Goal: Task Accomplishment & Management: Complete application form

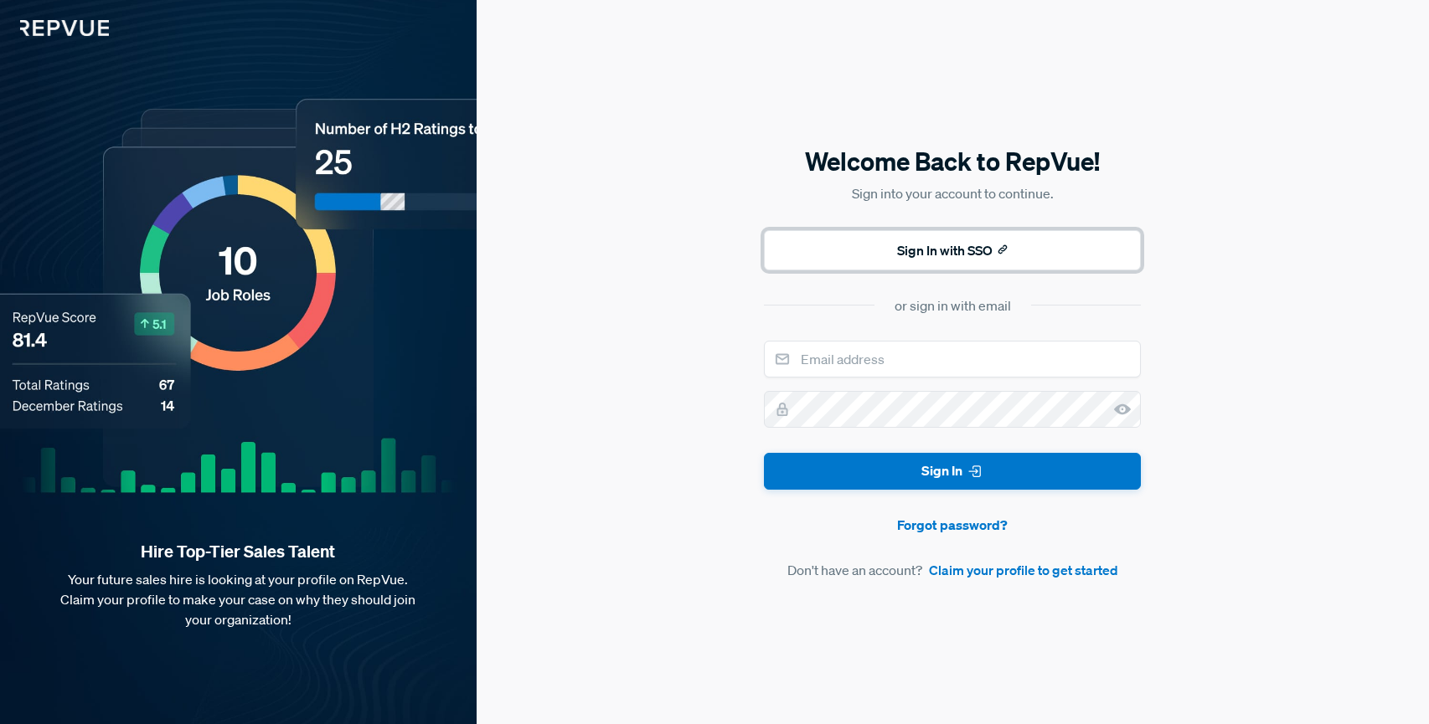
click at [951, 246] on button "Sign In with SSO" at bounding box center [952, 250] width 377 height 40
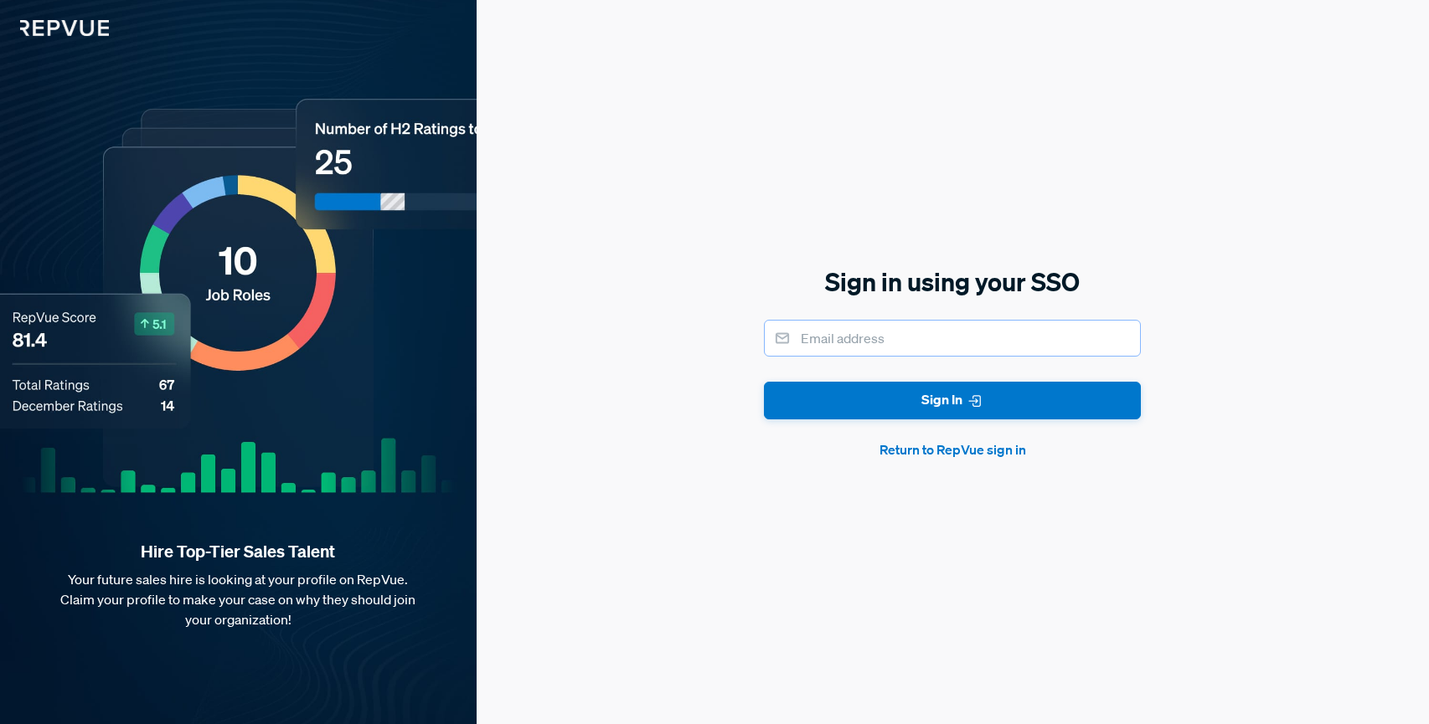
click at [877, 332] on input "email" at bounding box center [952, 338] width 377 height 37
type input "[EMAIL_ADDRESS][DOMAIN_NAME]"
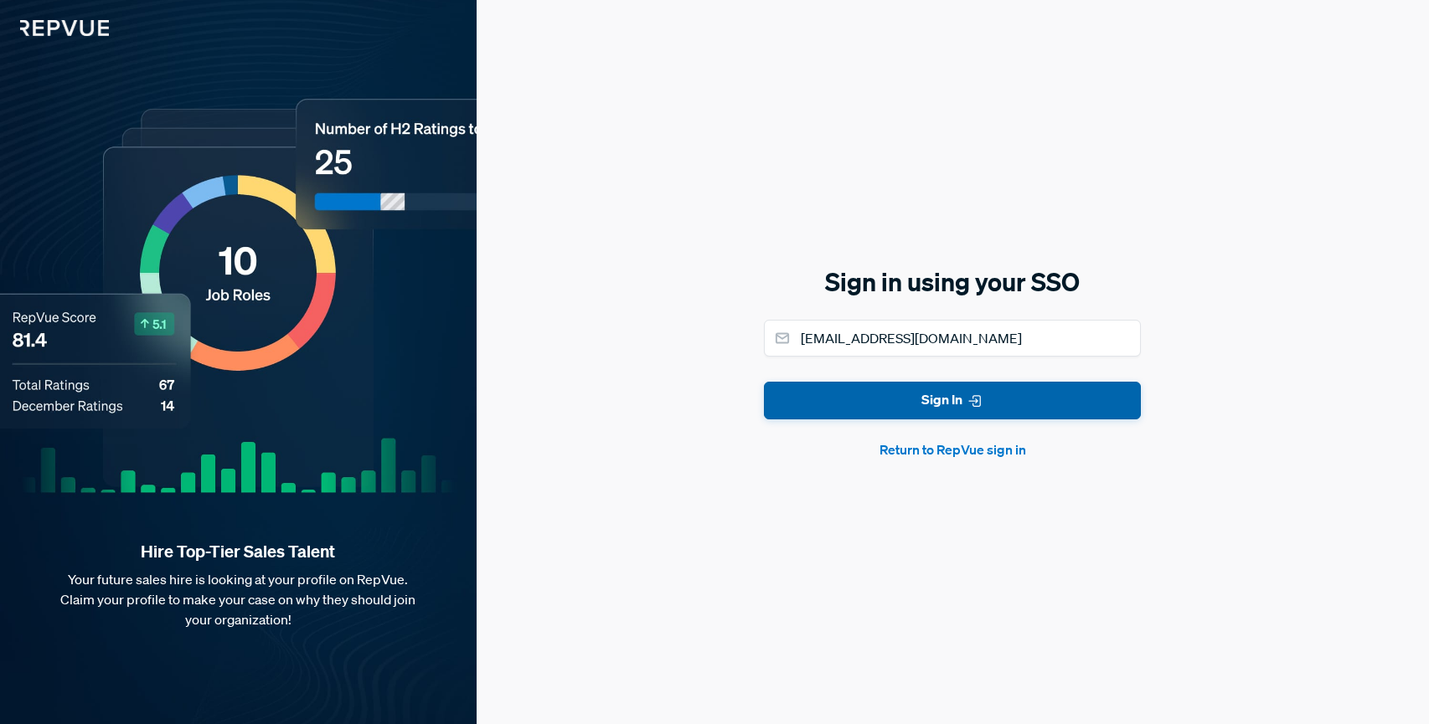
click at [870, 399] on button "Sign In" at bounding box center [952, 401] width 377 height 38
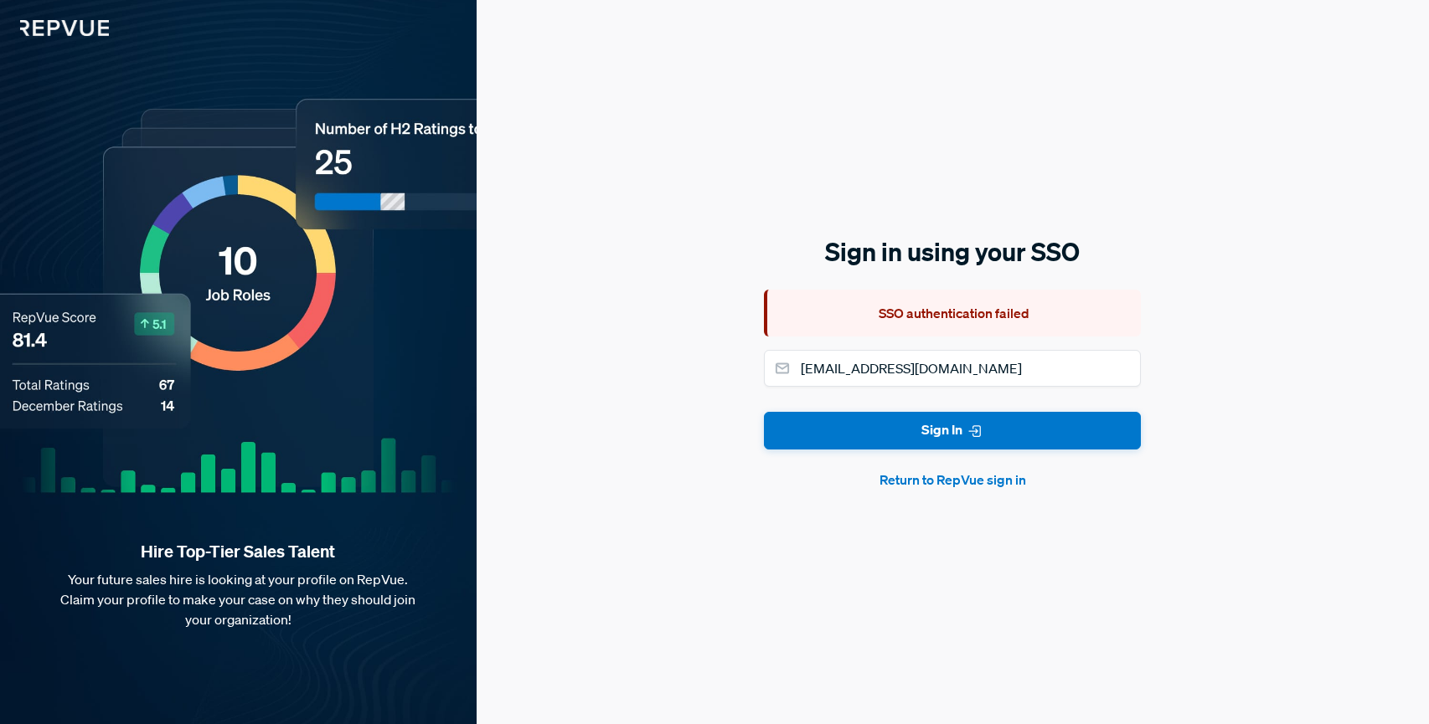
click at [992, 479] on button "Return to RepVue sign in" at bounding box center [952, 480] width 377 height 20
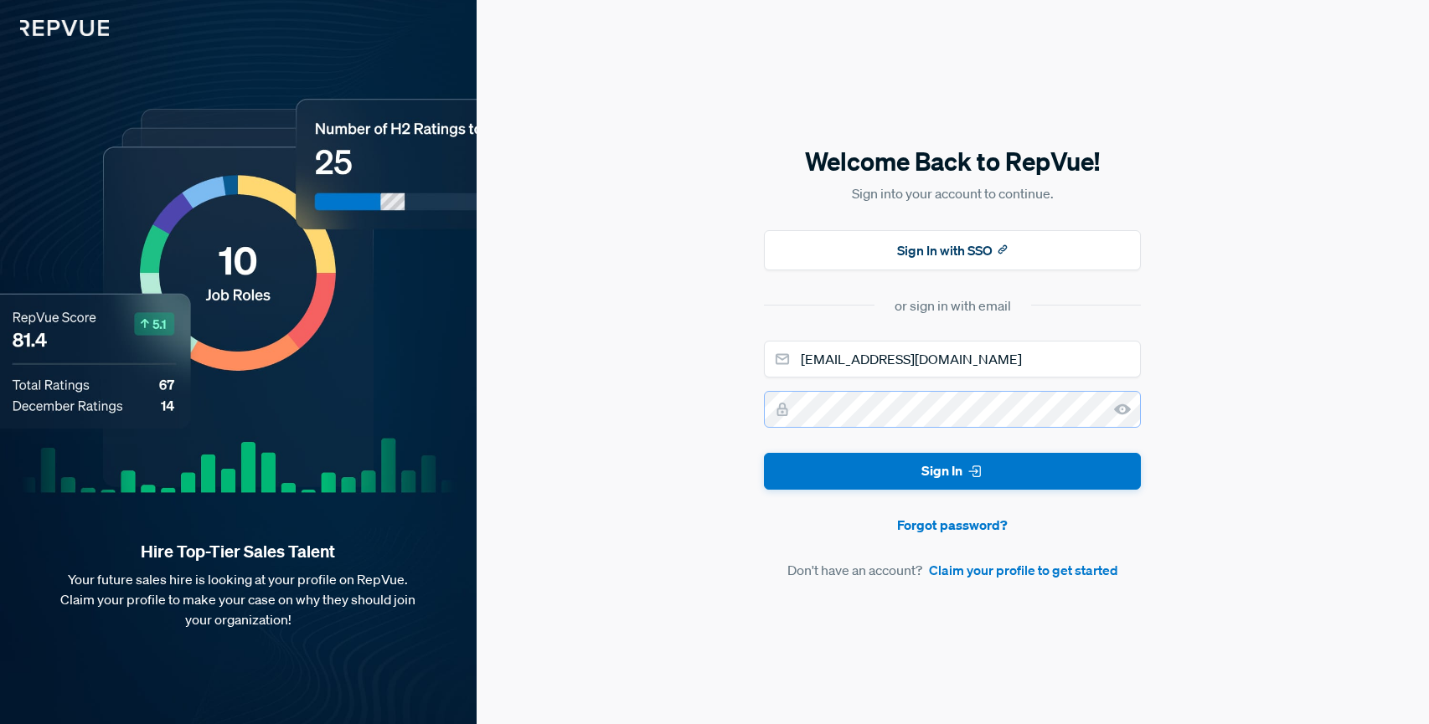
click at [764, 453] on button "Sign In" at bounding box center [952, 472] width 377 height 38
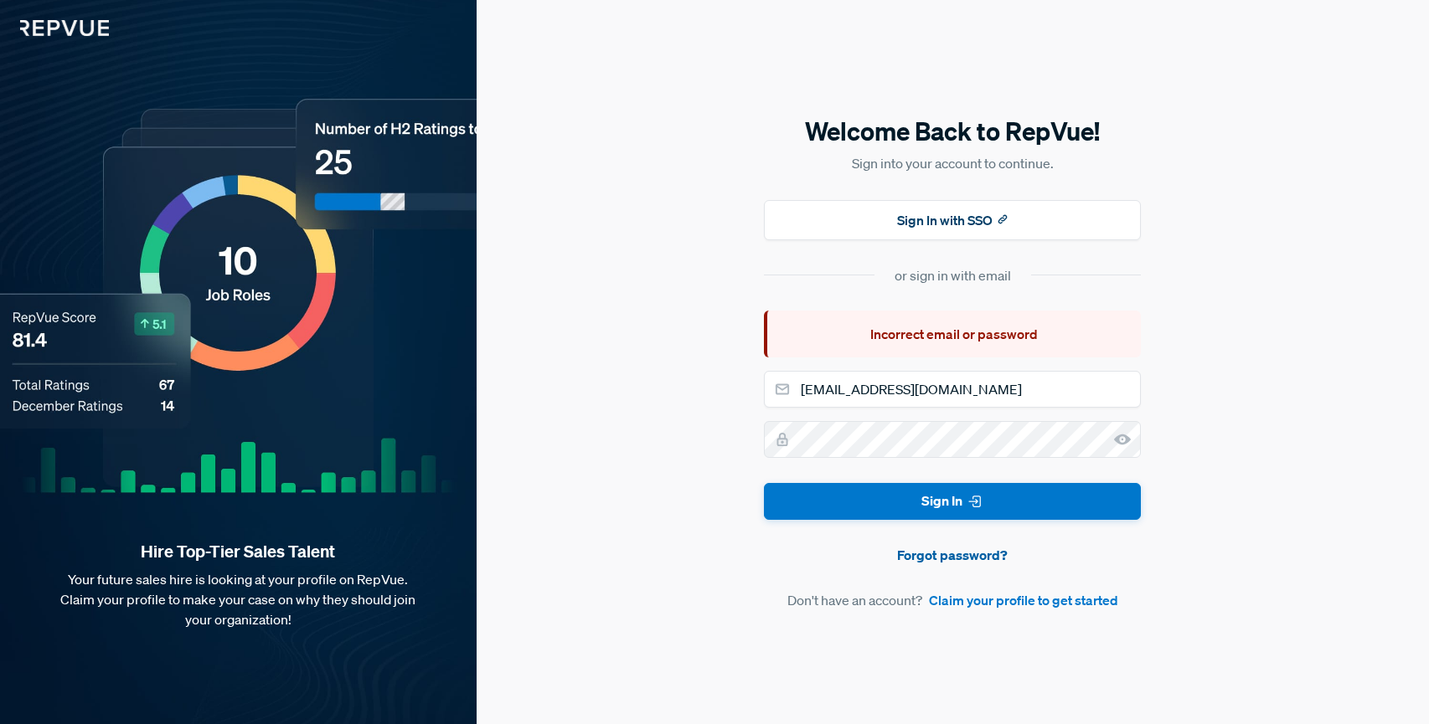
click at [974, 560] on link "Forgot password?" at bounding box center [952, 555] width 377 height 20
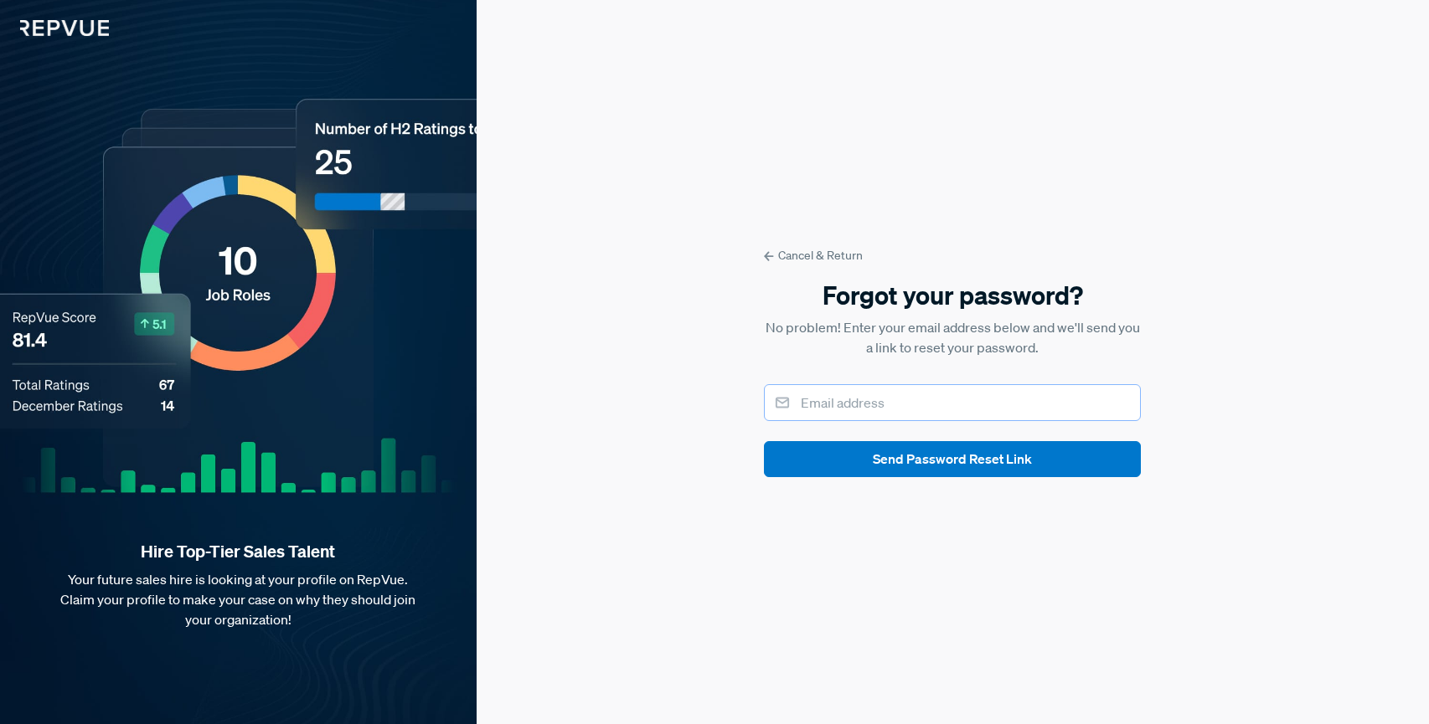
click at [889, 398] on input "email" at bounding box center [952, 402] width 377 height 37
type input "[EMAIL_ADDRESS][DOMAIN_NAME]"
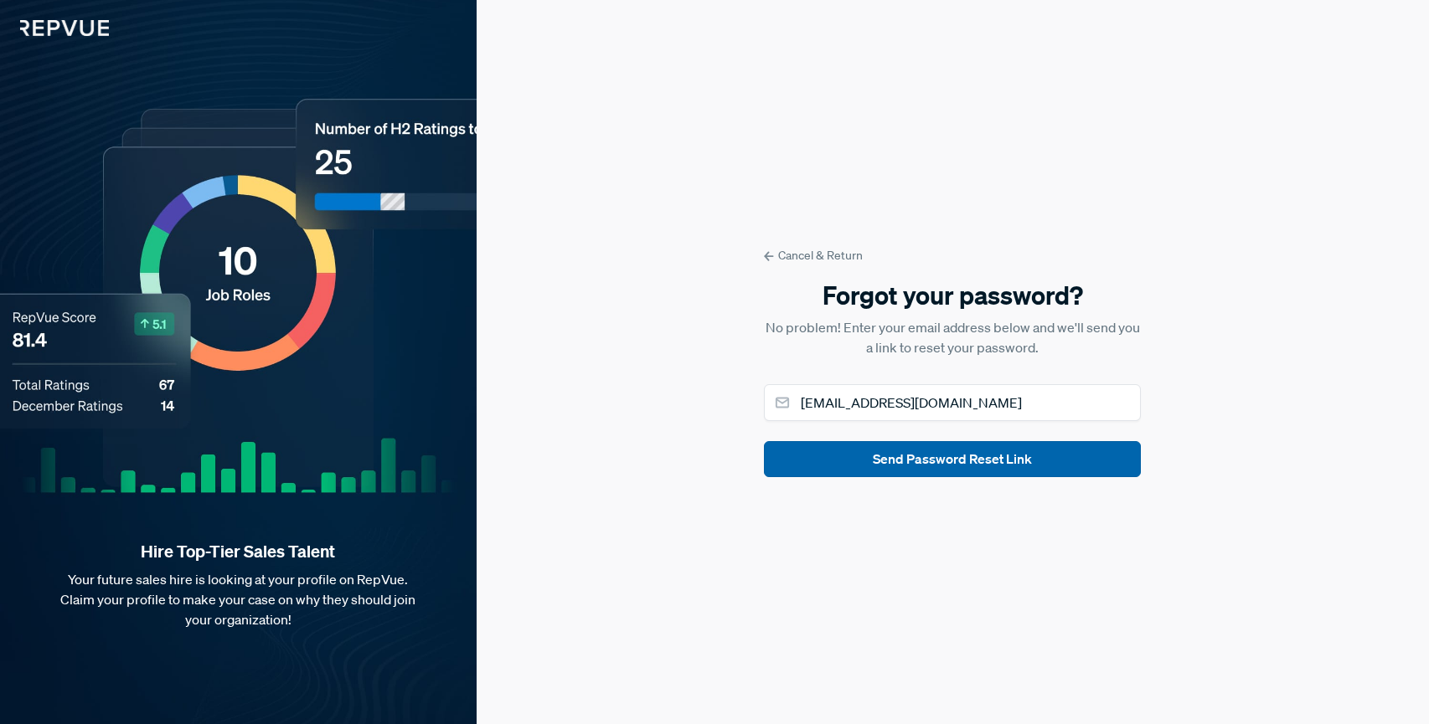
click at [930, 467] on button "Send Password Reset Link" at bounding box center [952, 459] width 377 height 36
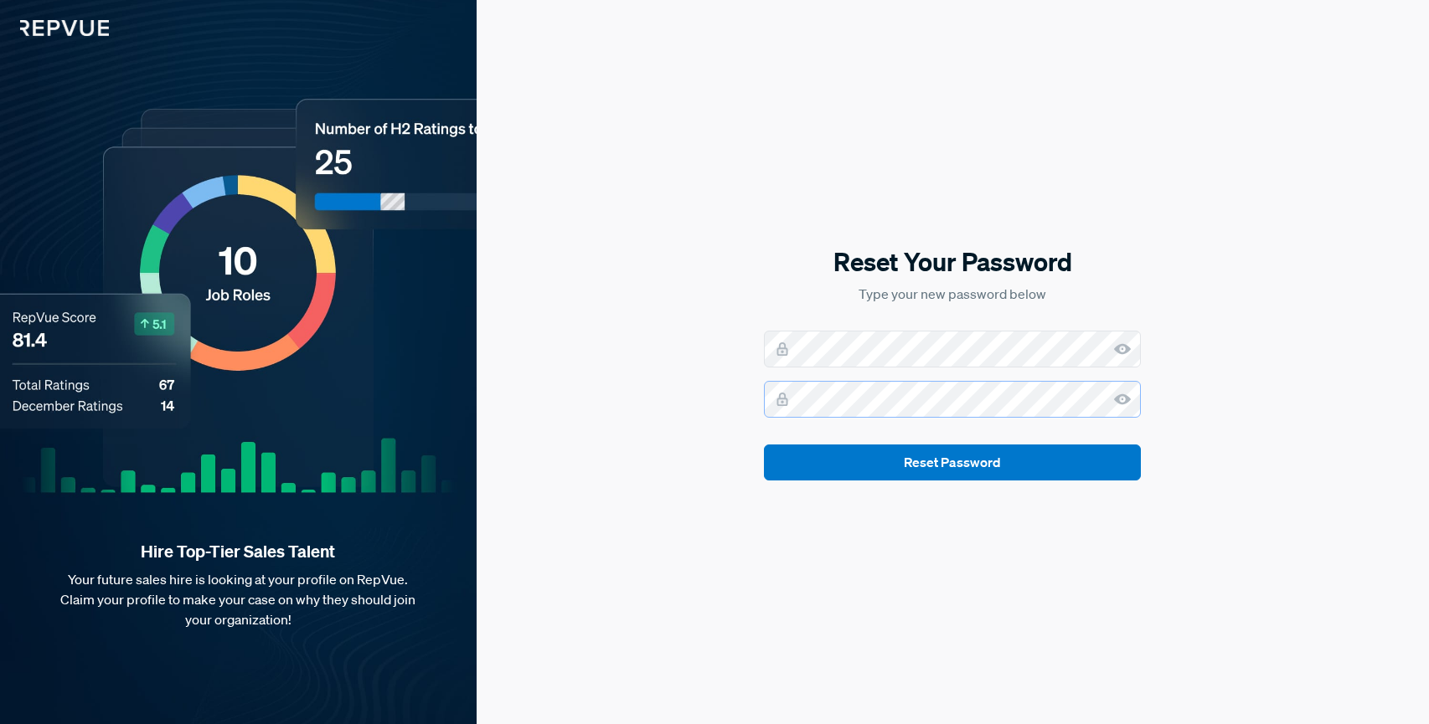
click at [764, 445] on button "Reset Password" at bounding box center [952, 463] width 377 height 36
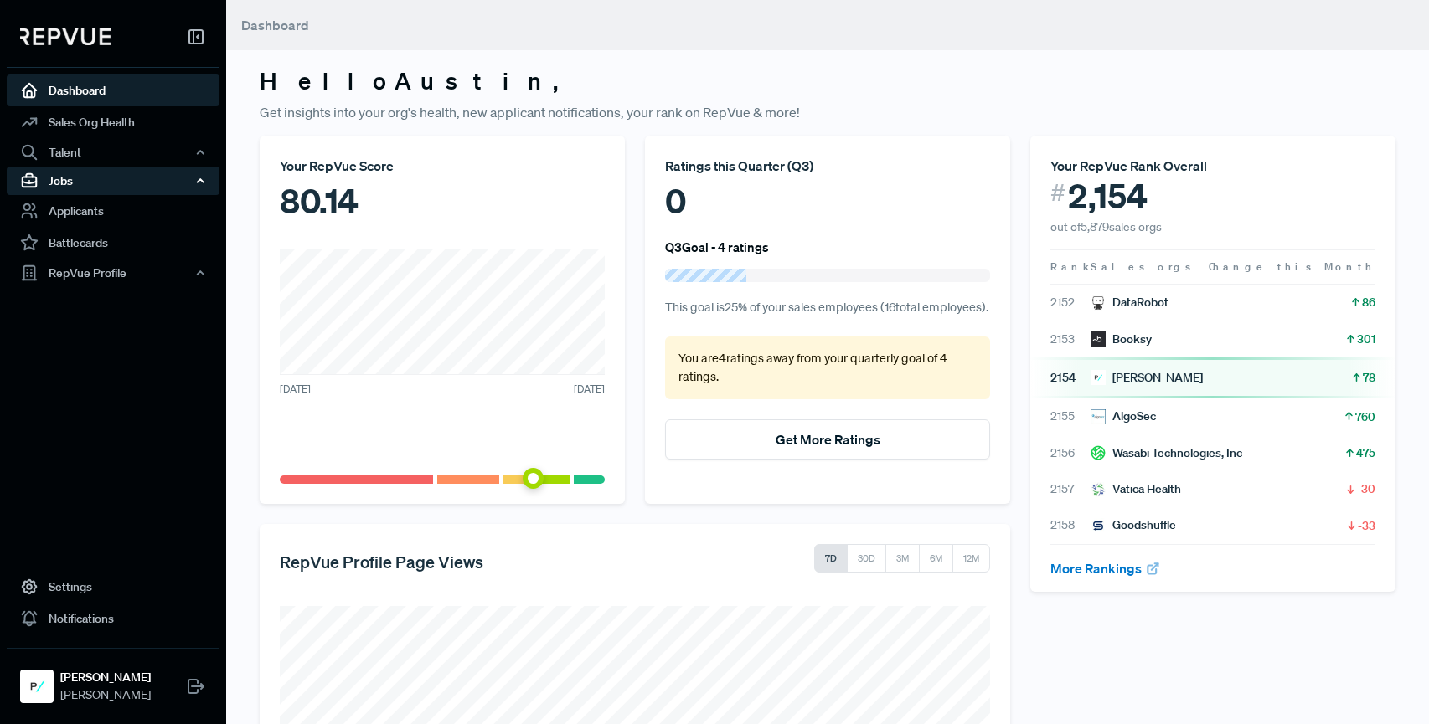
click at [104, 171] on div "Jobs" at bounding box center [113, 181] width 213 height 28
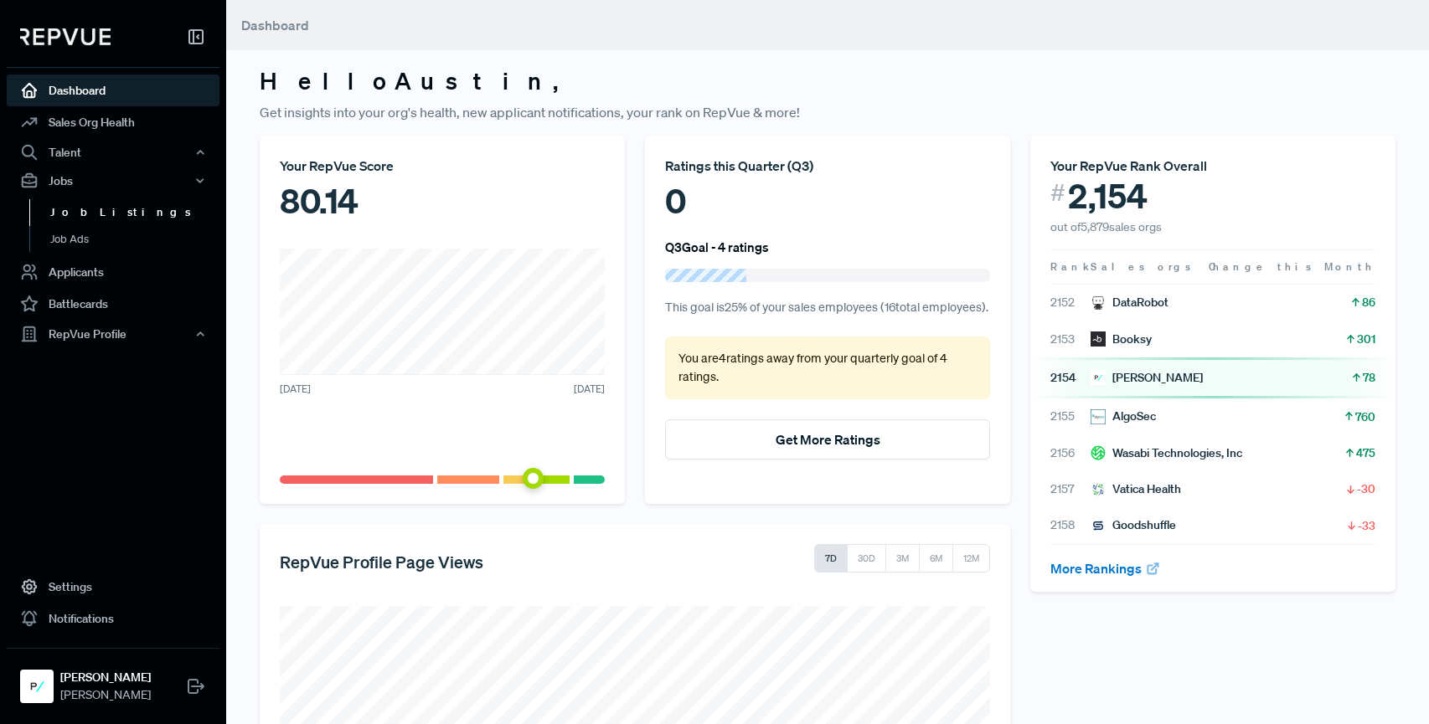
click at [100, 214] on link "Job Listings" at bounding box center [135, 212] width 213 height 27
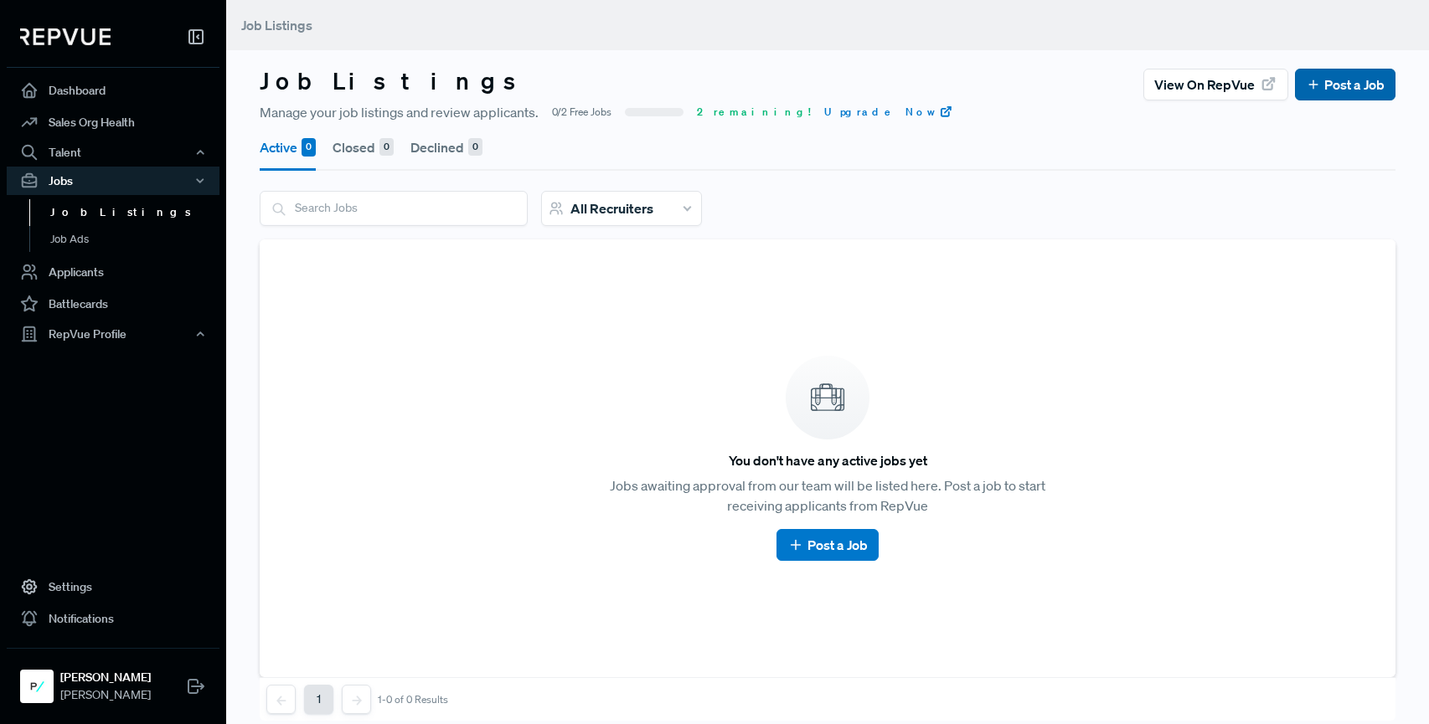
click at [1348, 83] on link "Post a Job" at bounding box center [1345, 85] width 79 height 20
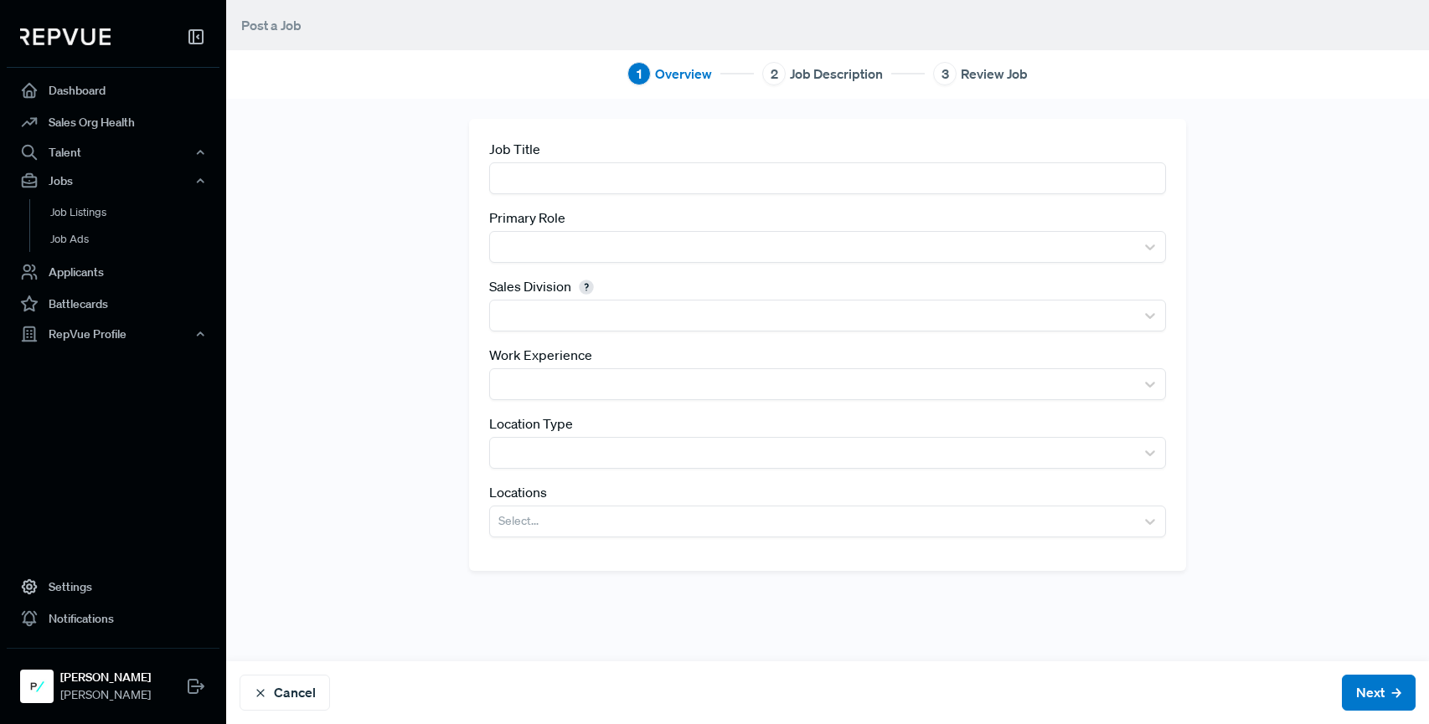
click at [591, 189] on input "text" at bounding box center [827, 177] width 677 height 31
paste input "Sales Development Representative"
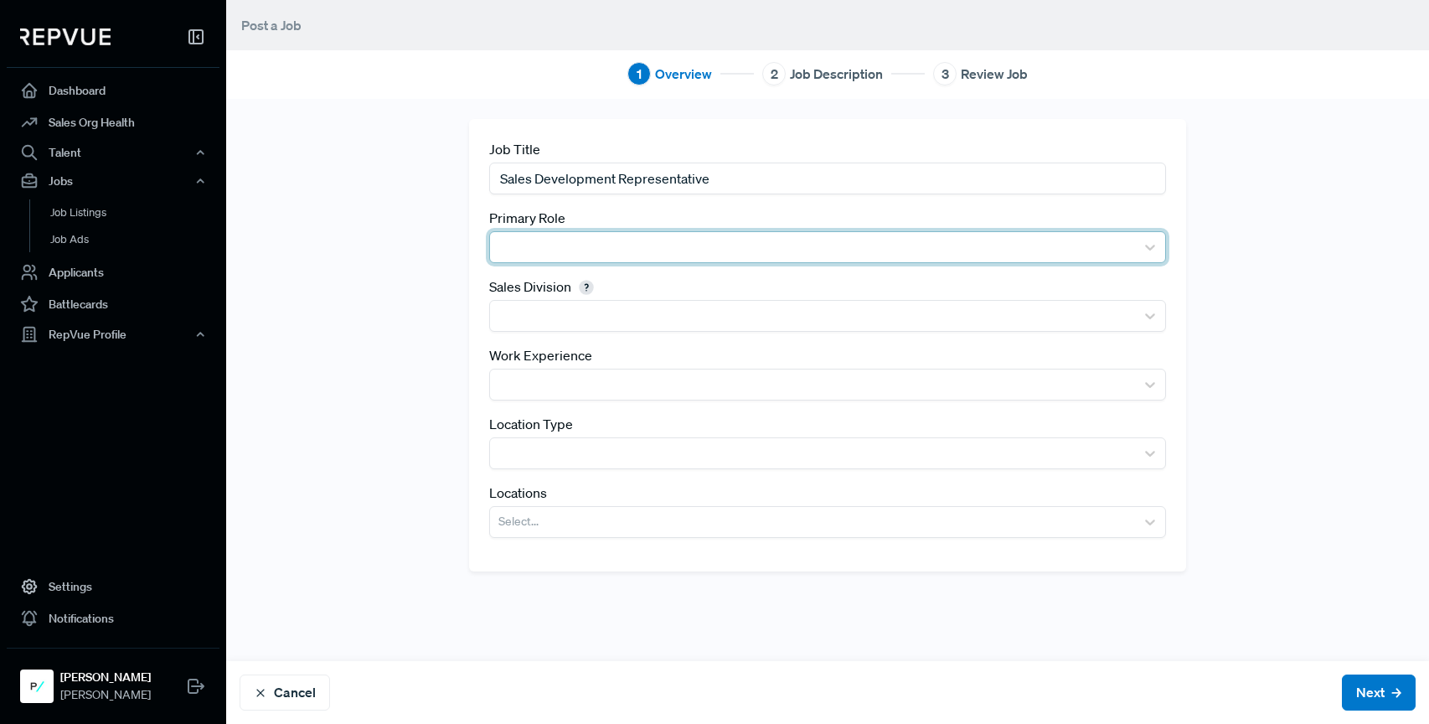
type input "Sales Development Representative"
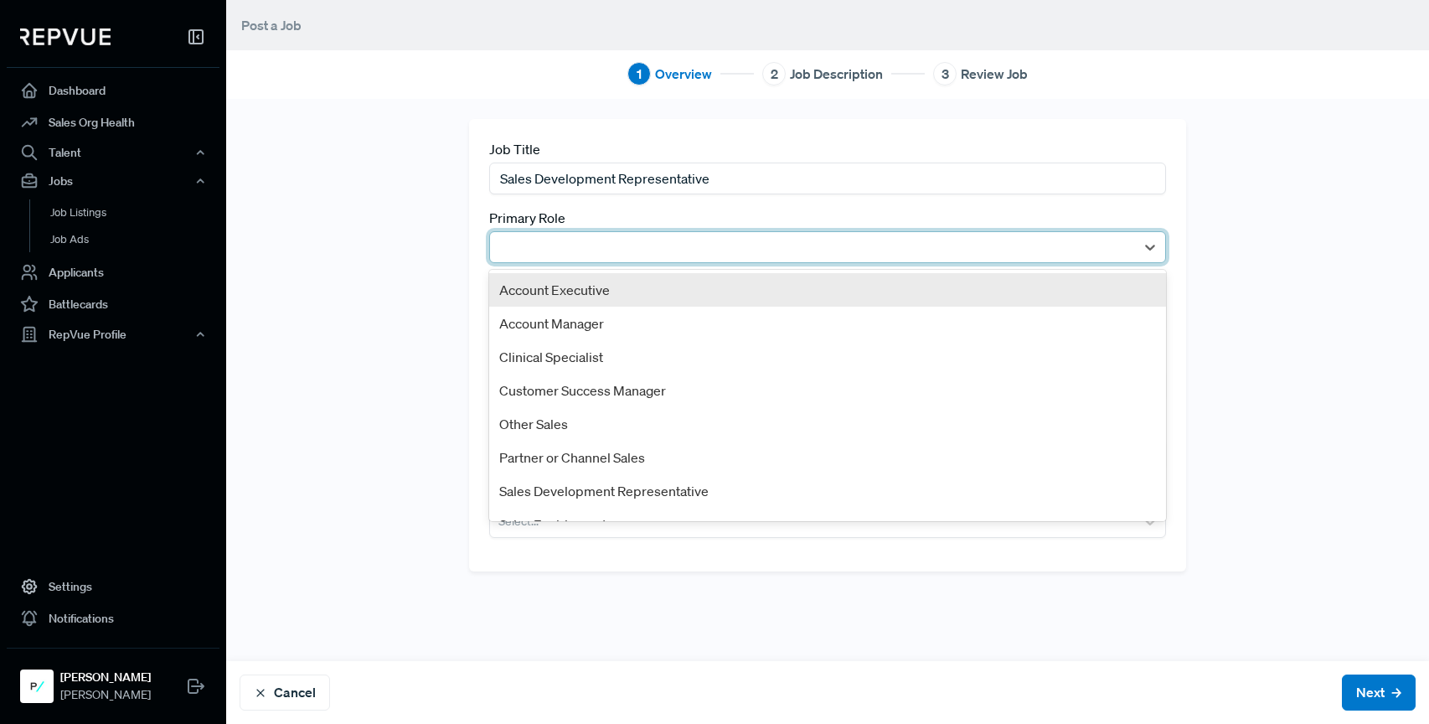
click at [625, 242] on div at bounding box center [812, 246] width 628 height 23
type input "sa"
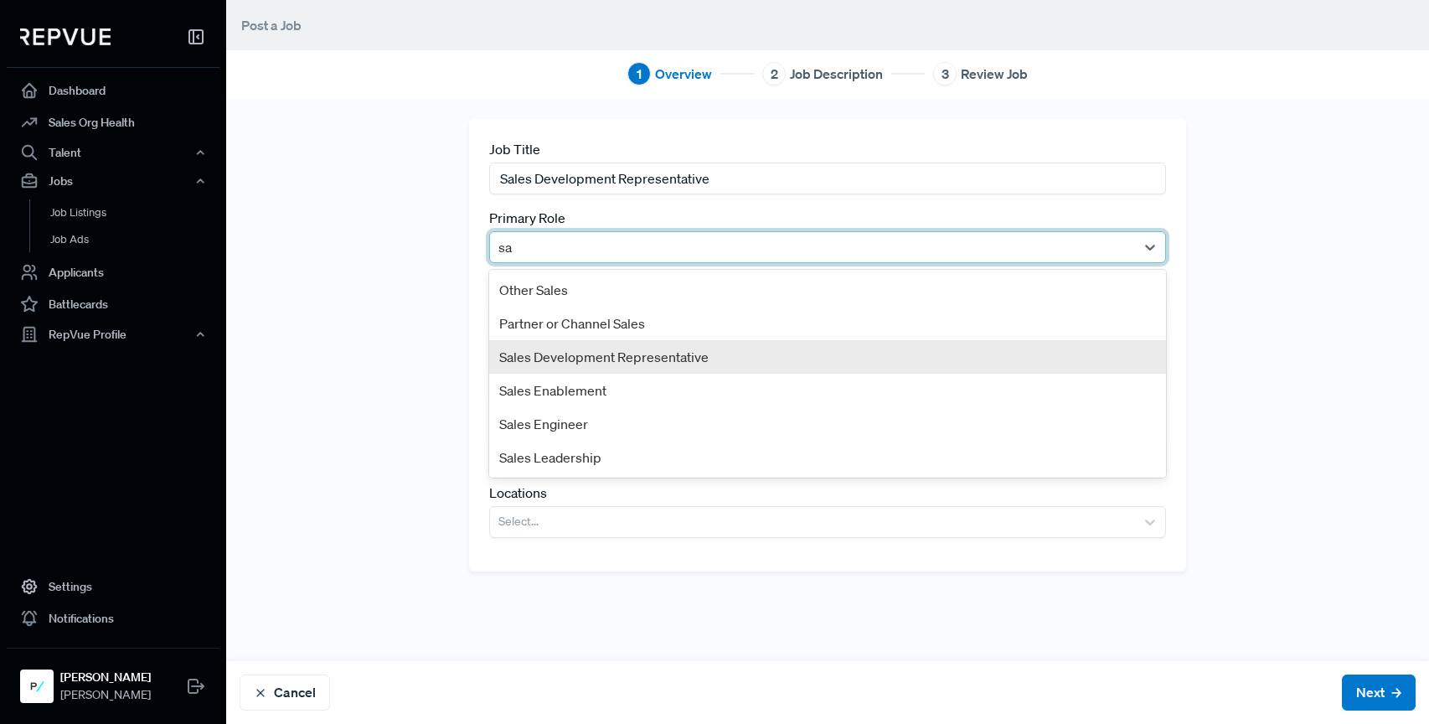
click at [674, 363] on div "Sales Development Representative" at bounding box center [827, 356] width 677 height 33
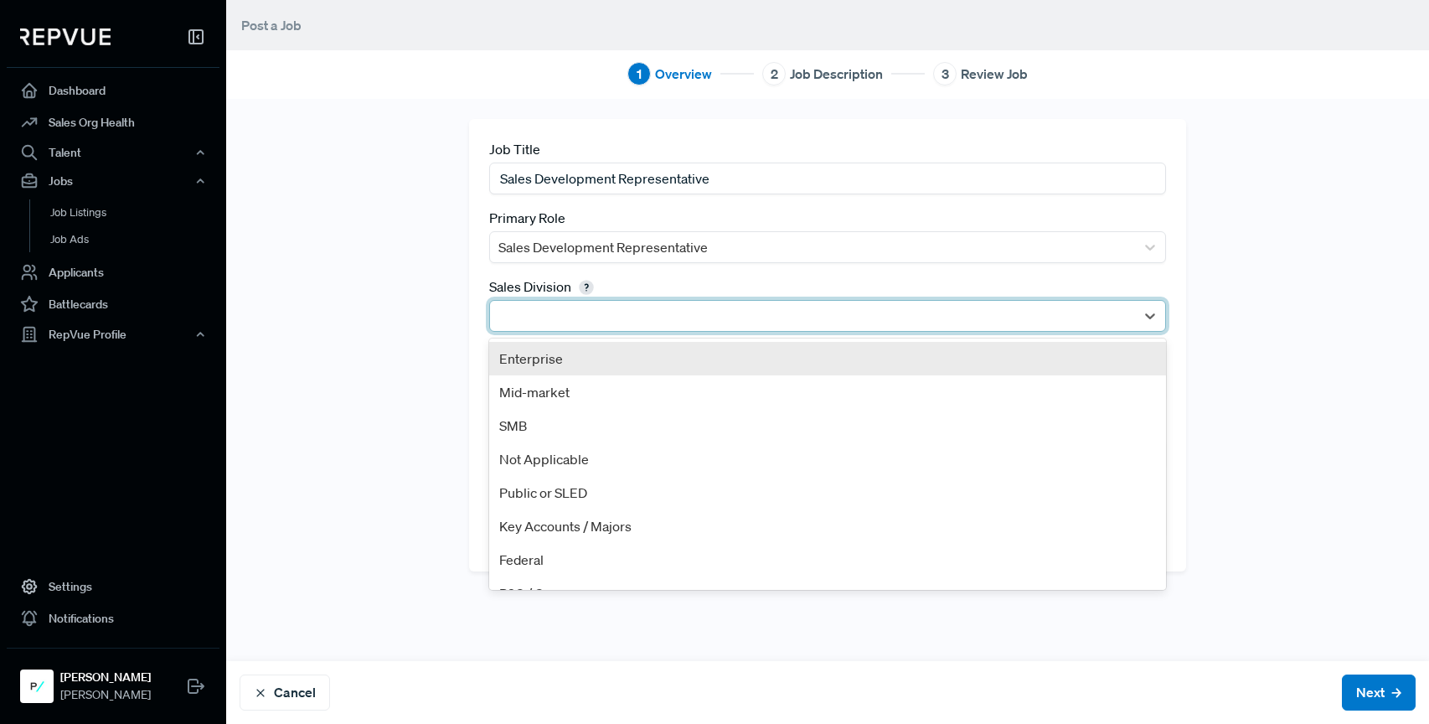
click at [575, 320] on div at bounding box center [812, 315] width 628 height 23
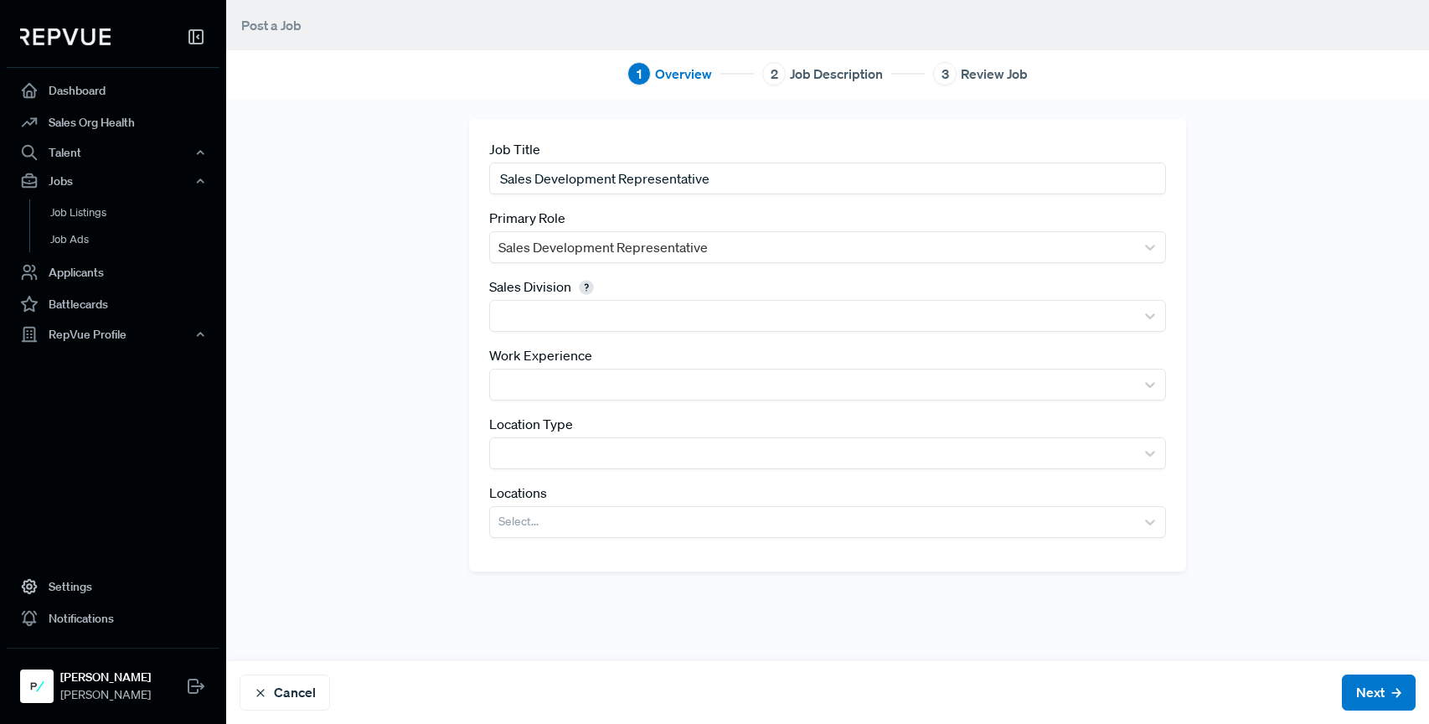
click at [409, 374] on div "Job Title Sales Development Representative Primary Role Sales Development Repre…" at bounding box center [827, 385] width 1105 height 532
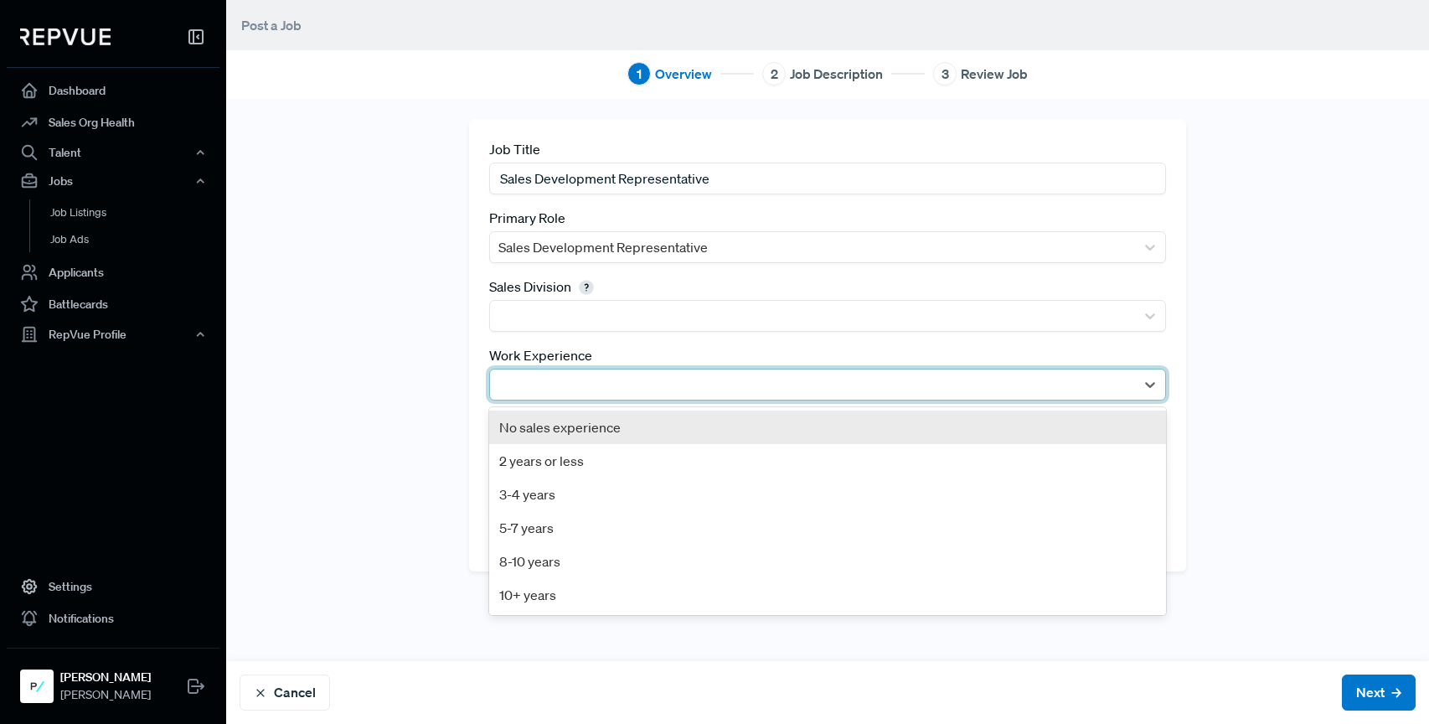
click at [571, 390] on div at bounding box center [812, 384] width 628 height 23
click at [599, 427] on div "No sales experience" at bounding box center [827, 426] width 677 height 33
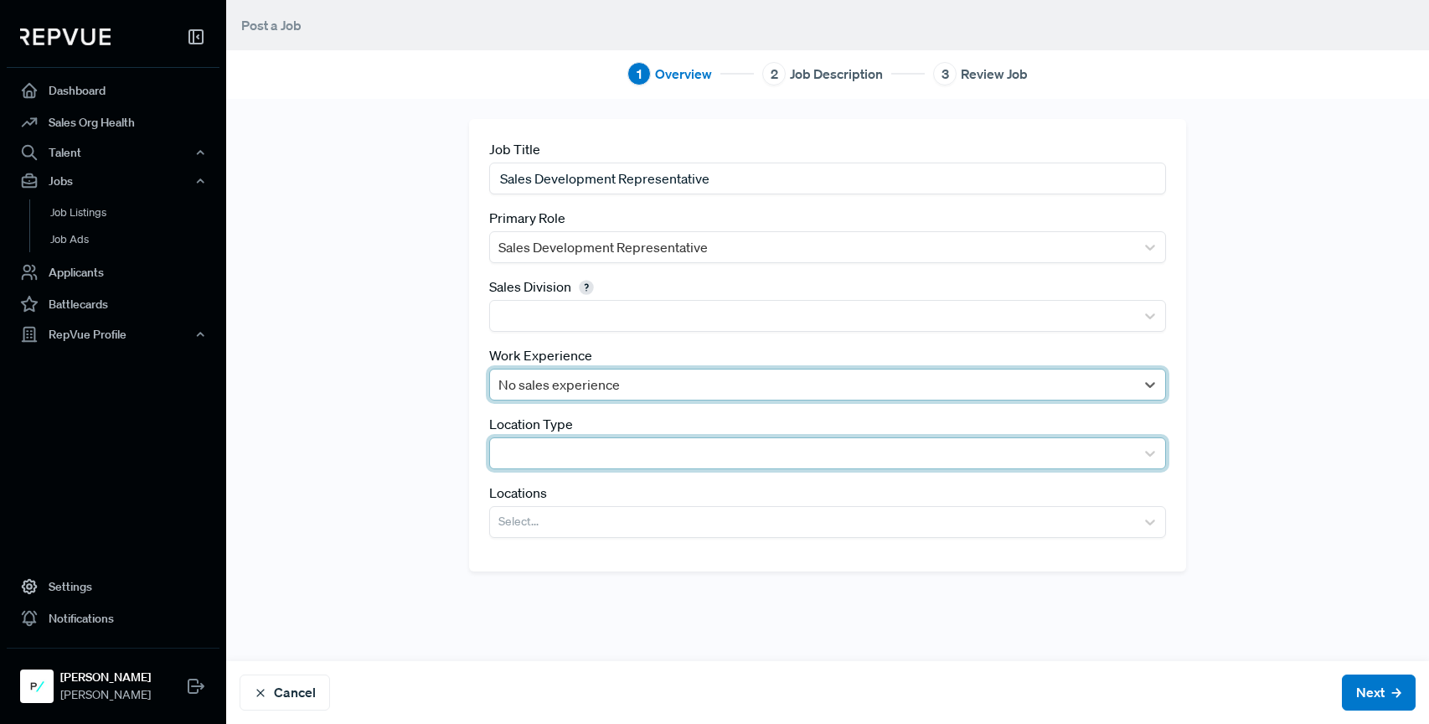
click at [580, 459] on div at bounding box center [812, 452] width 628 height 23
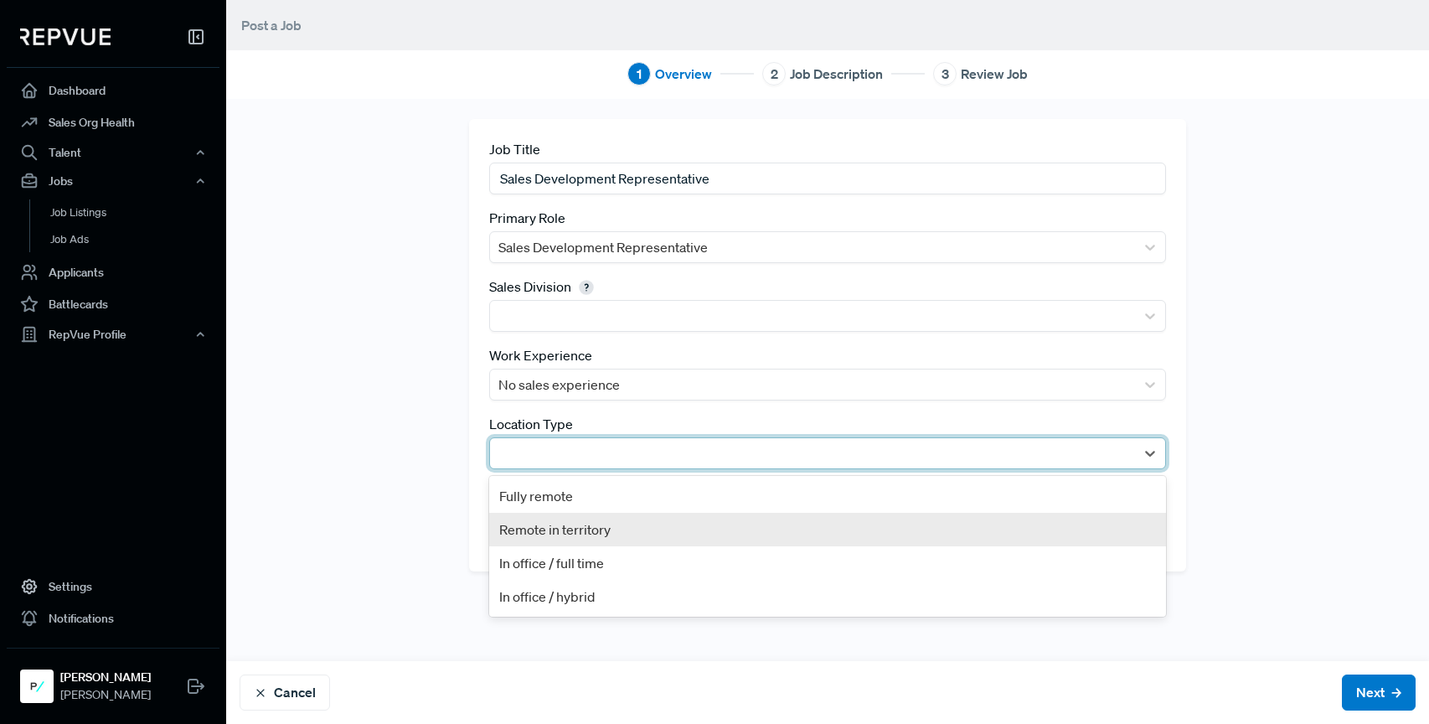
click at [585, 543] on div "Remote in territory" at bounding box center [827, 529] width 677 height 33
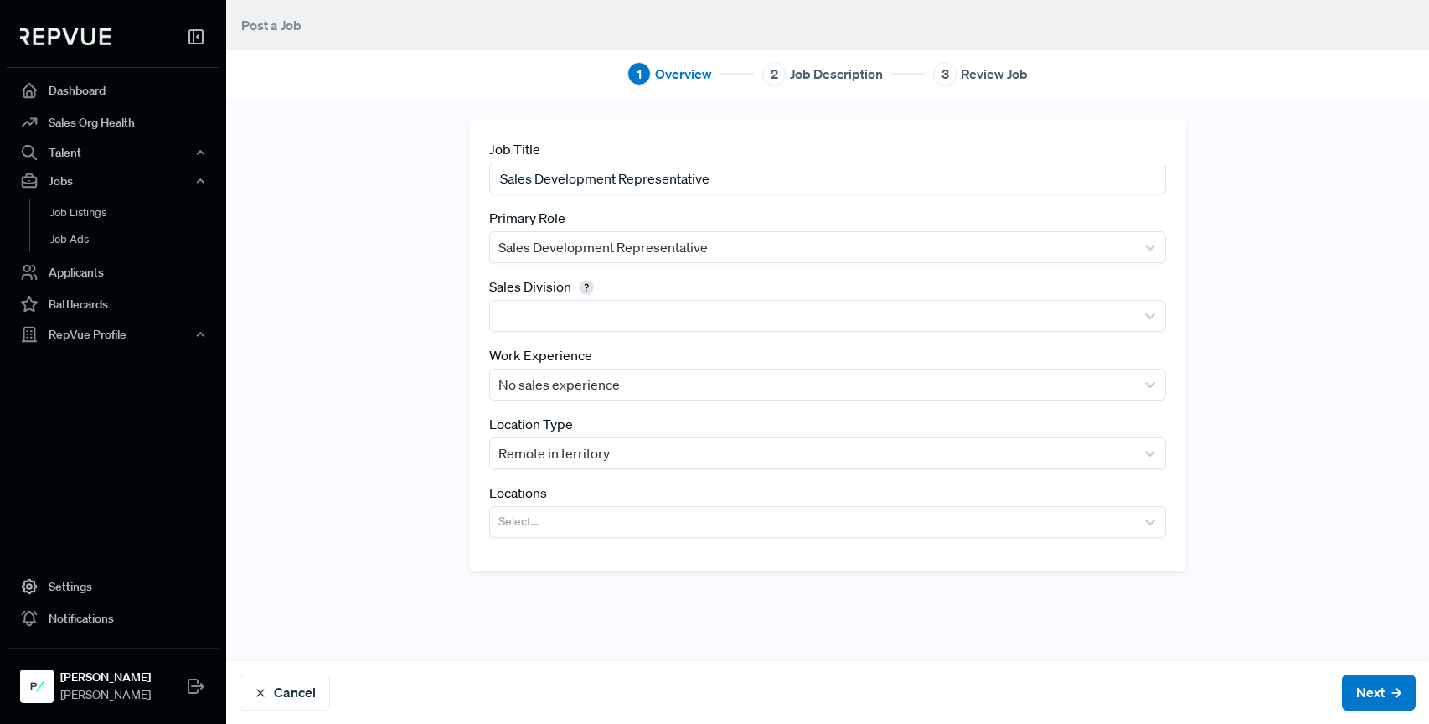
click at [590, 427] on div "Location Type Remote in territory" at bounding box center [827, 441] width 677 height 55
click at [590, 435] on div "Location Type Remote in territory" at bounding box center [827, 441] width 677 height 55
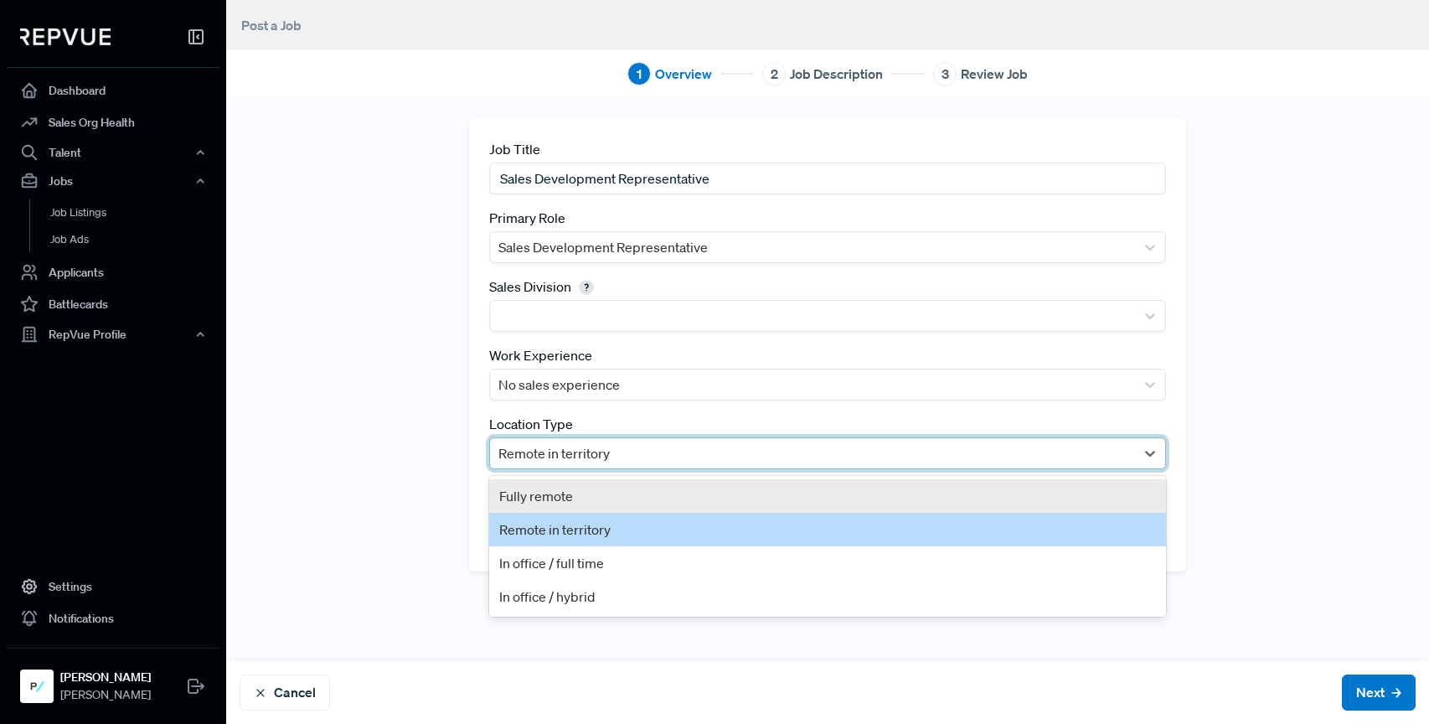
click at [587, 449] on div at bounding box center [812, 452] width 628 height 23
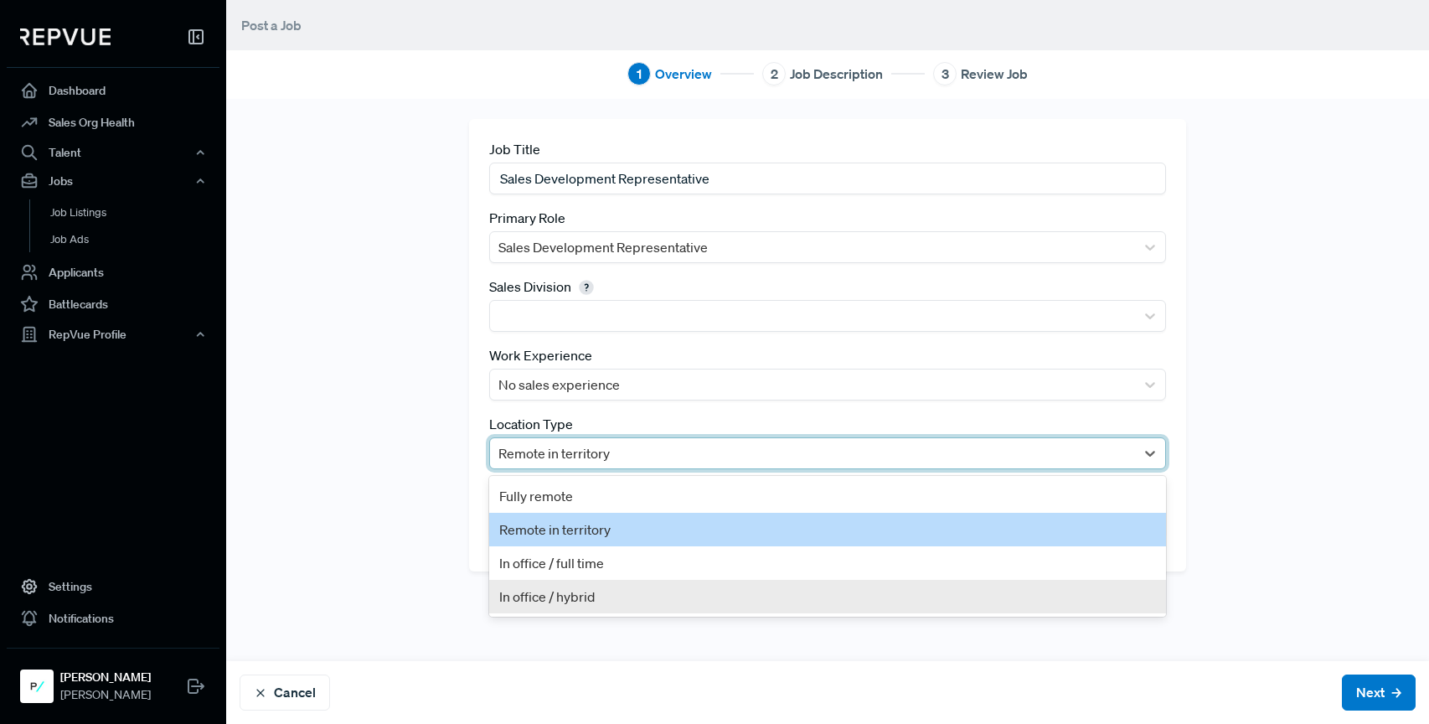
click at [585, 590] on div "In office / hybrid" at bounding box center [827, 596] width 677 height 33
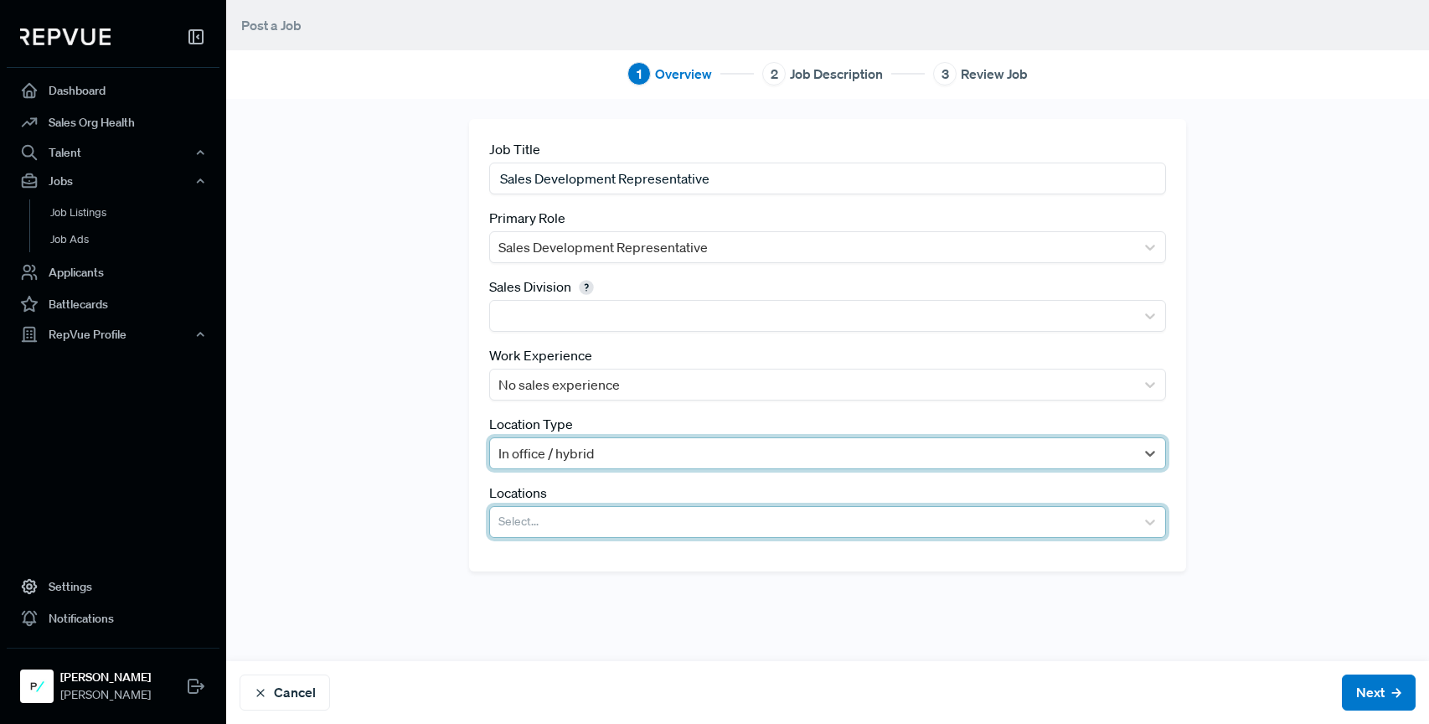
click at [569, 522] on div at bounding box center [812, 521] width 628 height 23
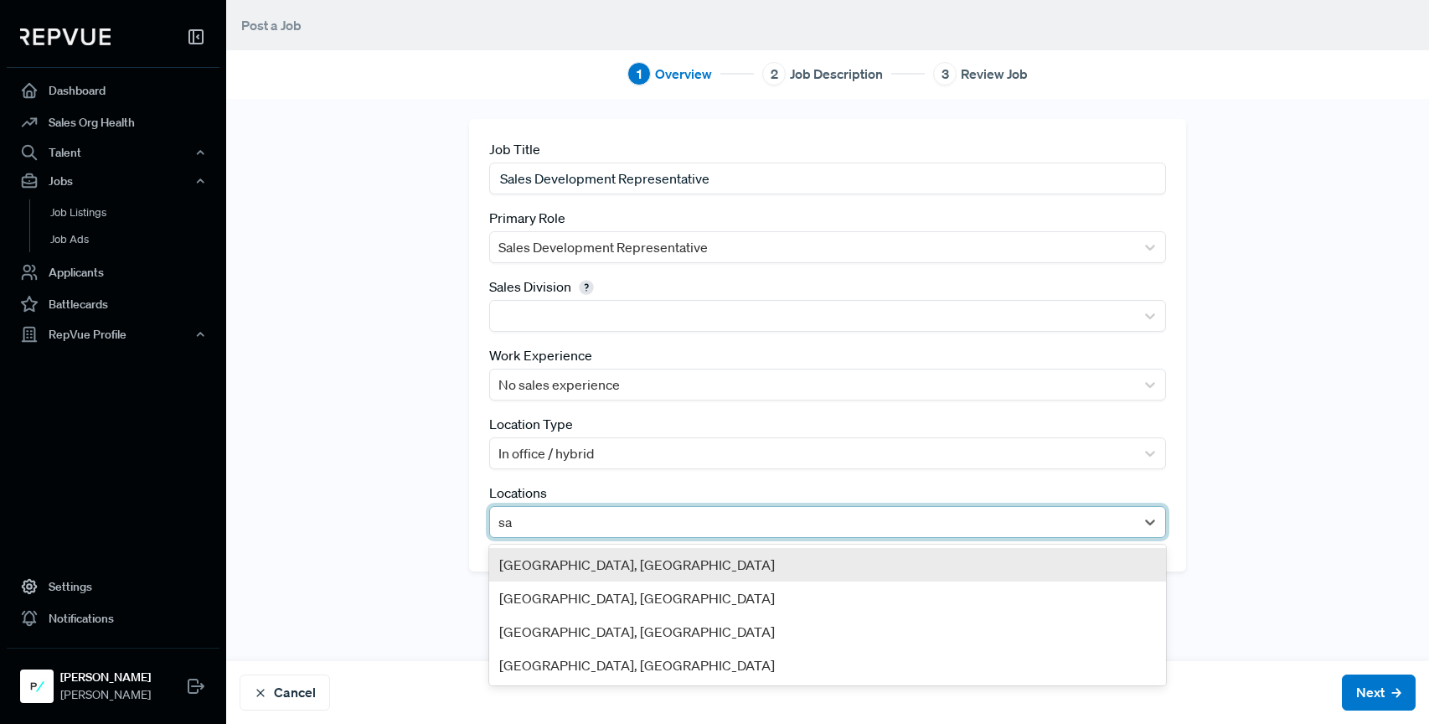
type input "san"
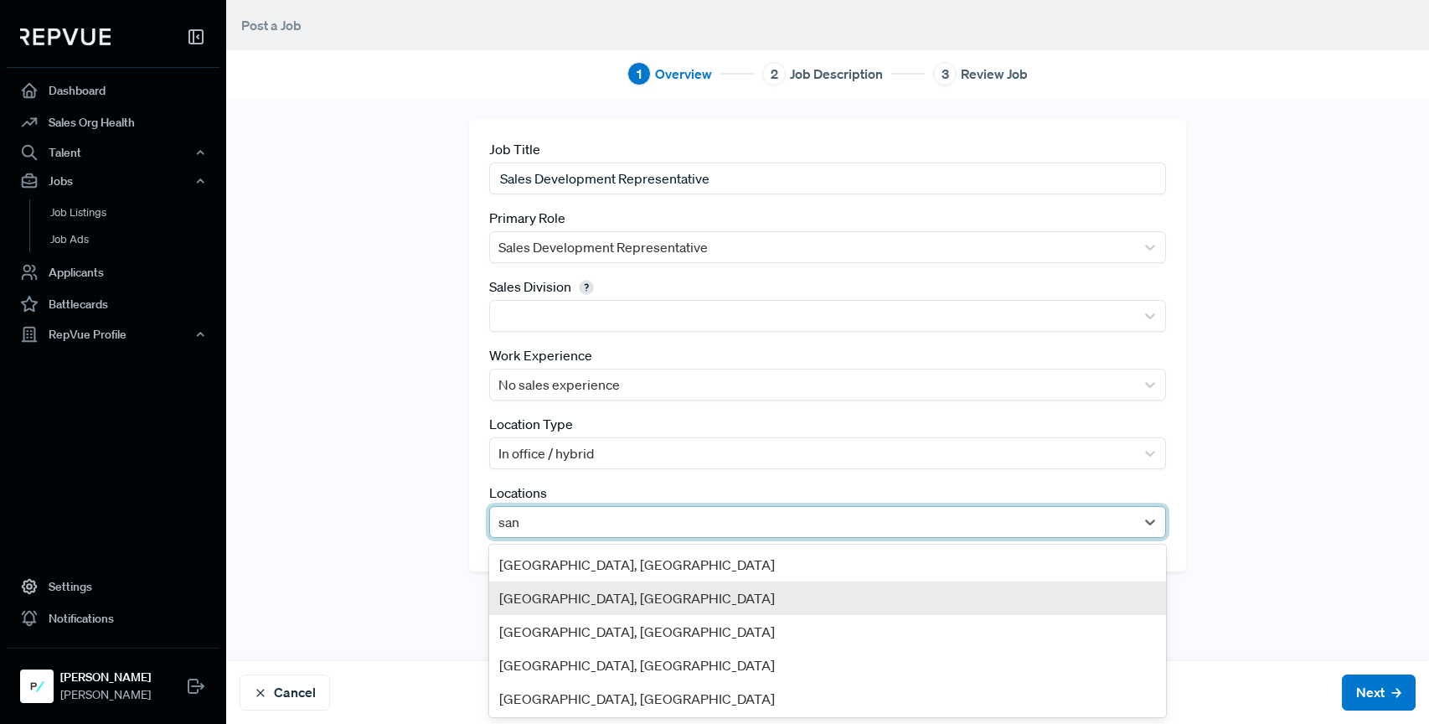
click at [589, 599] on div "San Francisco, CA" at bounding box center [827, 597] width 677 height 33
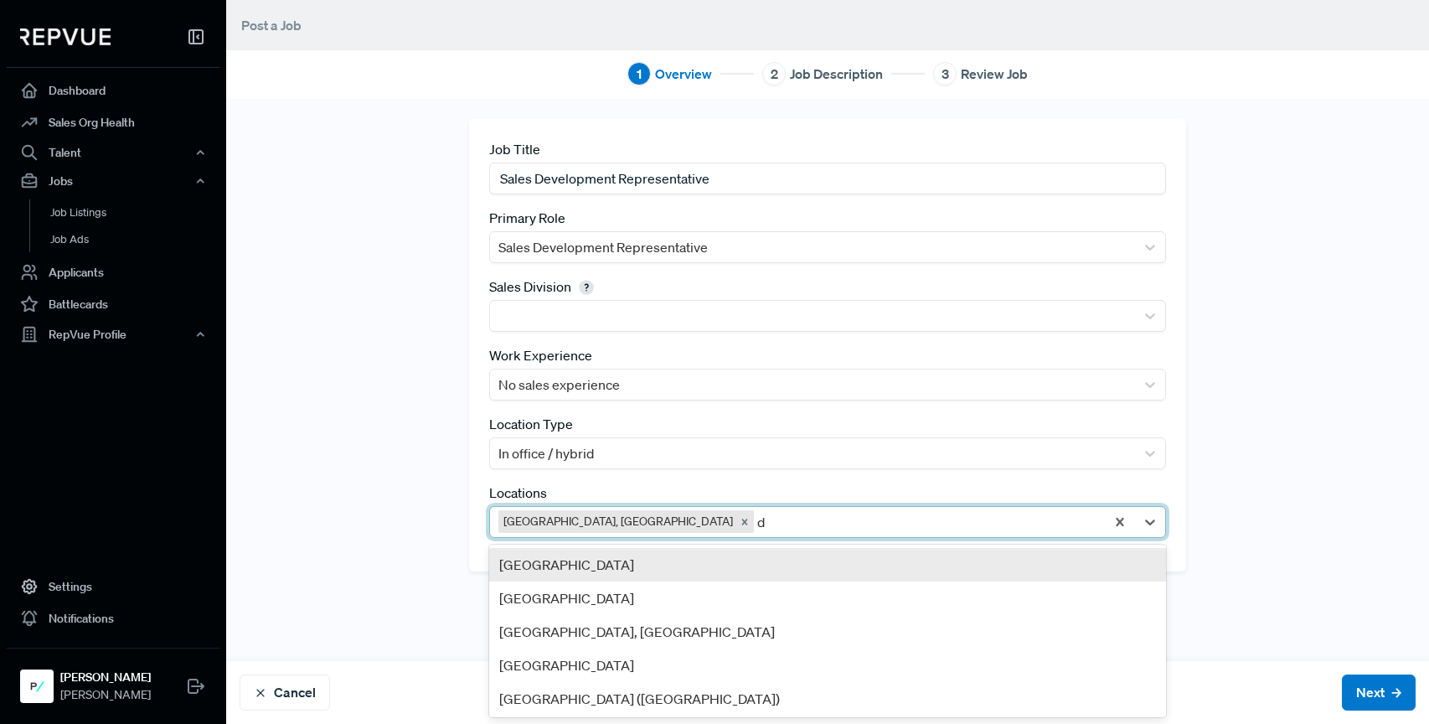
type input "da"
click at [606, 565] on div "Greater Dallas Area, TX" at bounding box center [827, 564] width 677 height 33
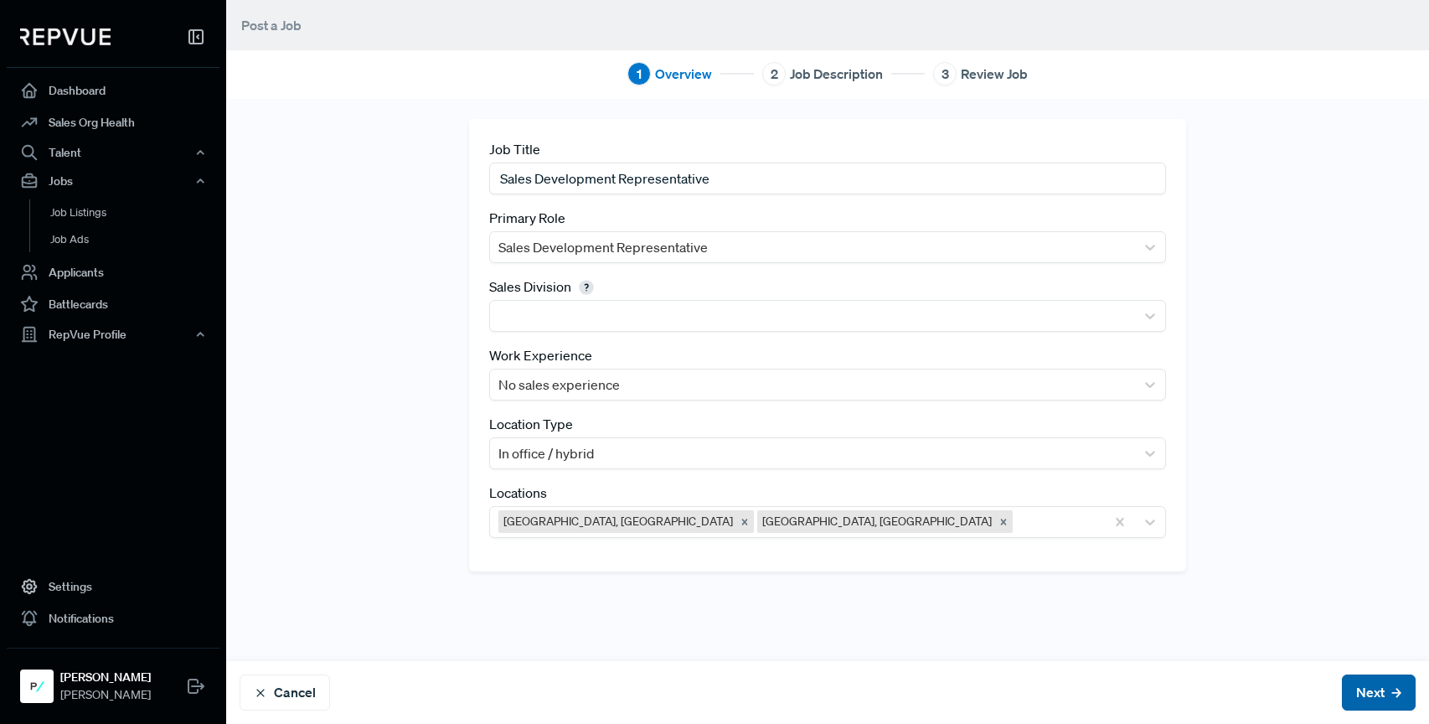
click at [1386, 698] on button "Next" at bounding box center [1379, 692] width 74 height 36
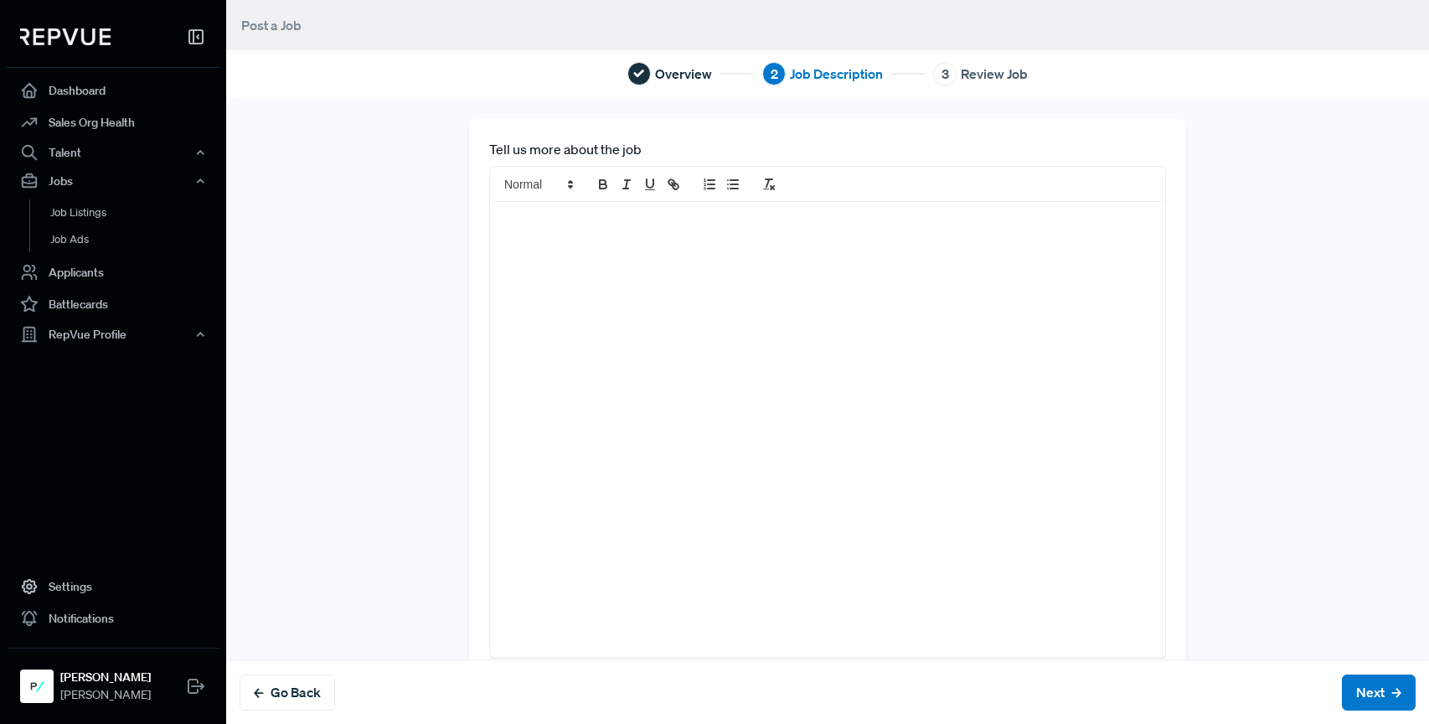
click at [644, 371] on div at bounding box center [827, 430] width 675 height 456
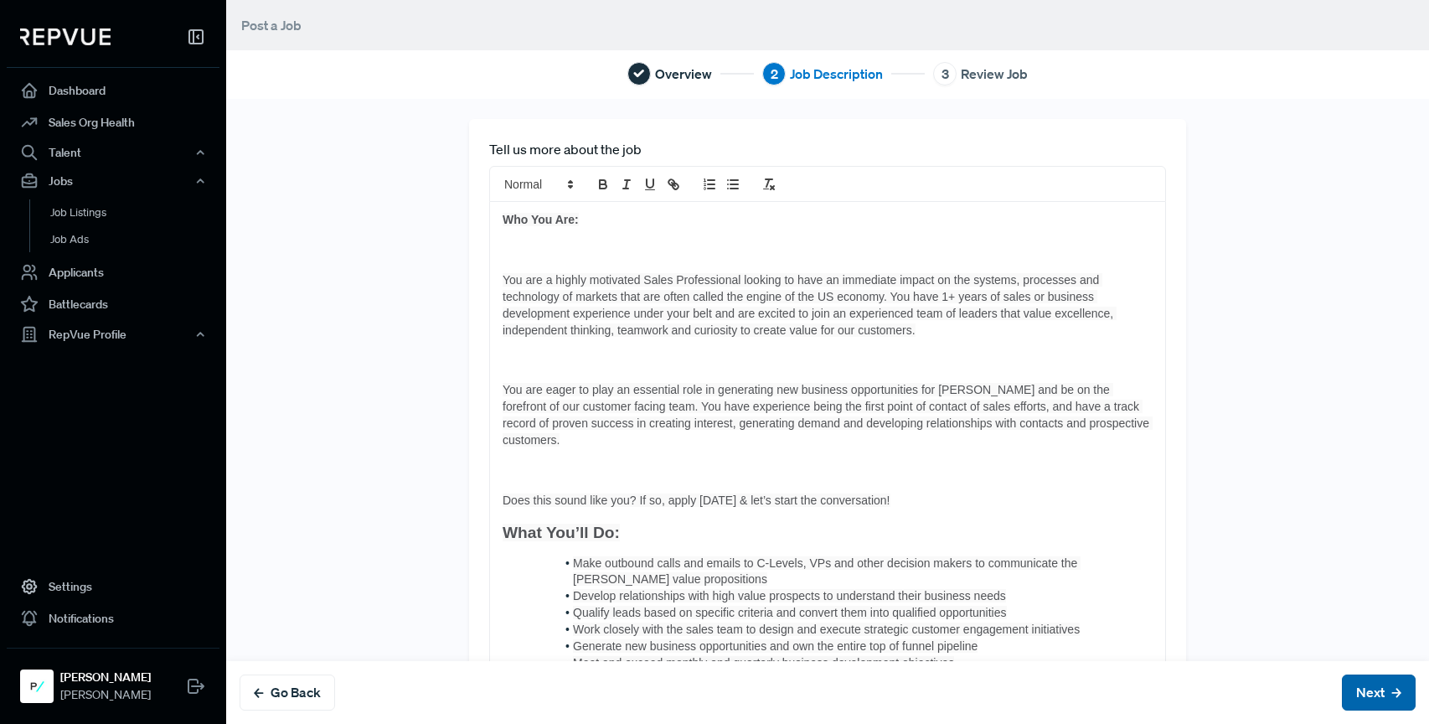
click at [1384, 698] on button "Next" at bounding box center [1379, 692] width 74 height 36
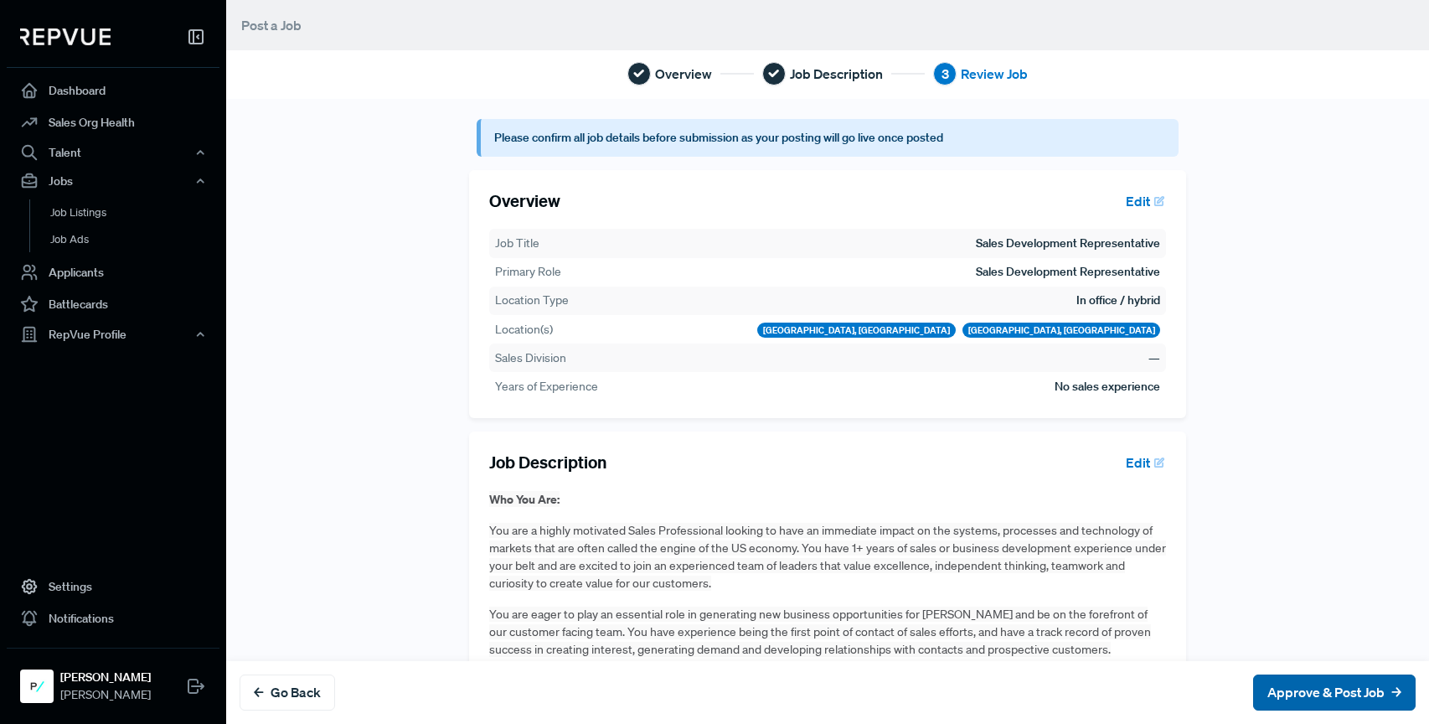
click at [1345, 683] on button "Approve & Post Job" at bounding box center [1334, 692] width 162 height 36
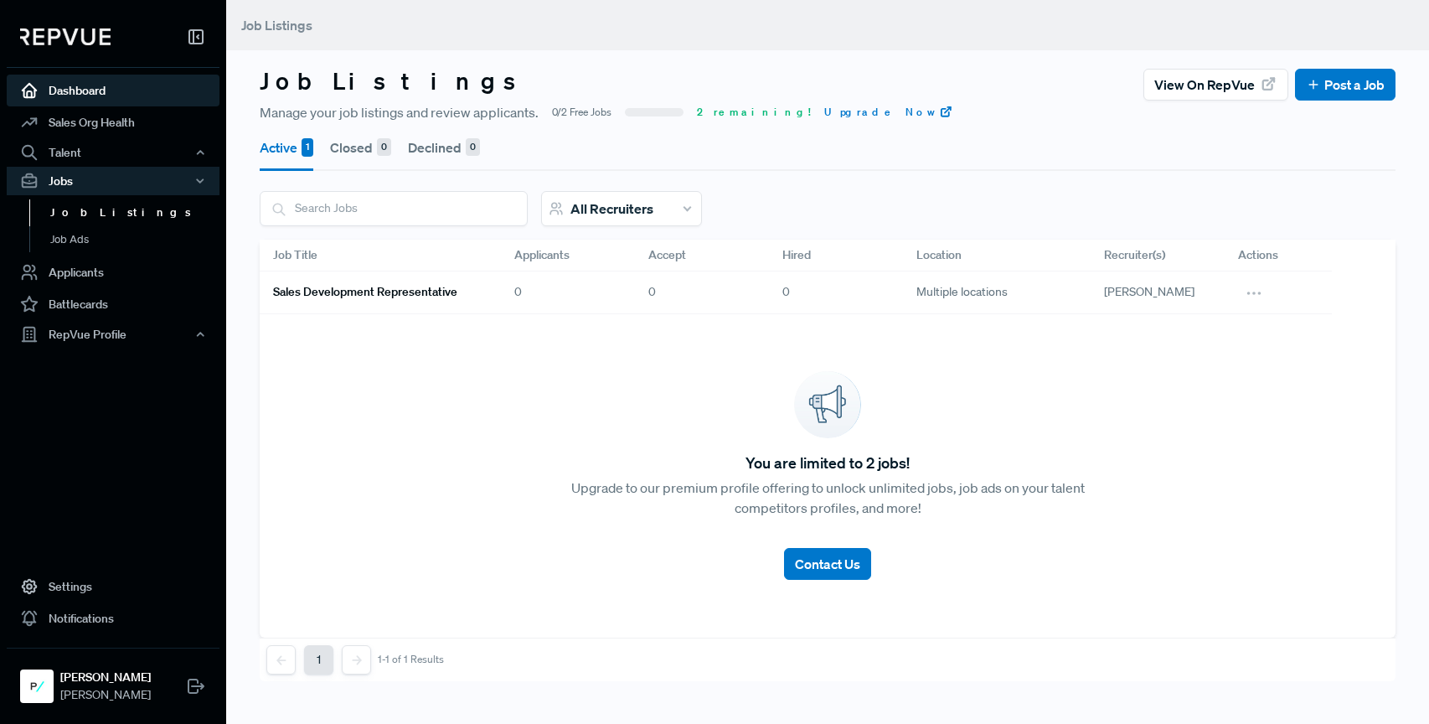
click at [89, 84] on link "Dashboard" at bounding box center [113, 91] width 213 height 32
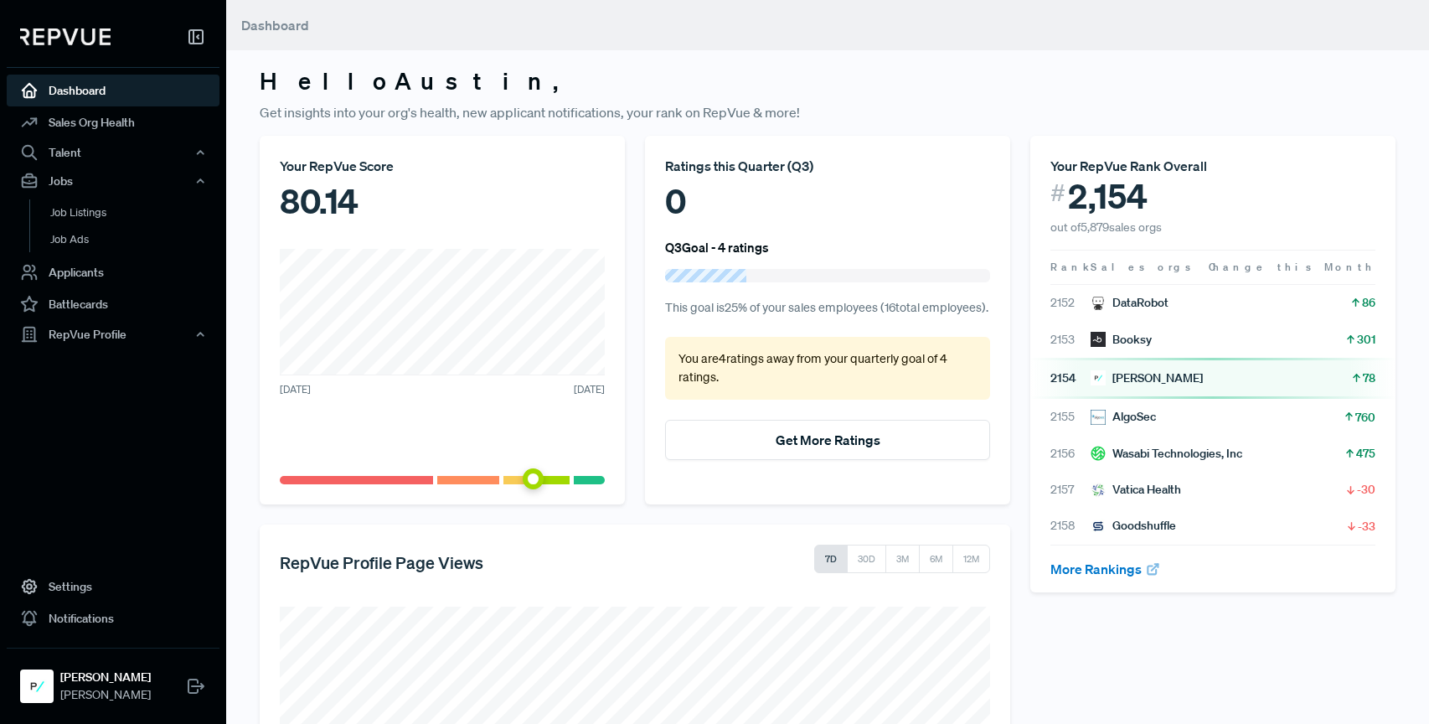
scroll to position [18, 0]
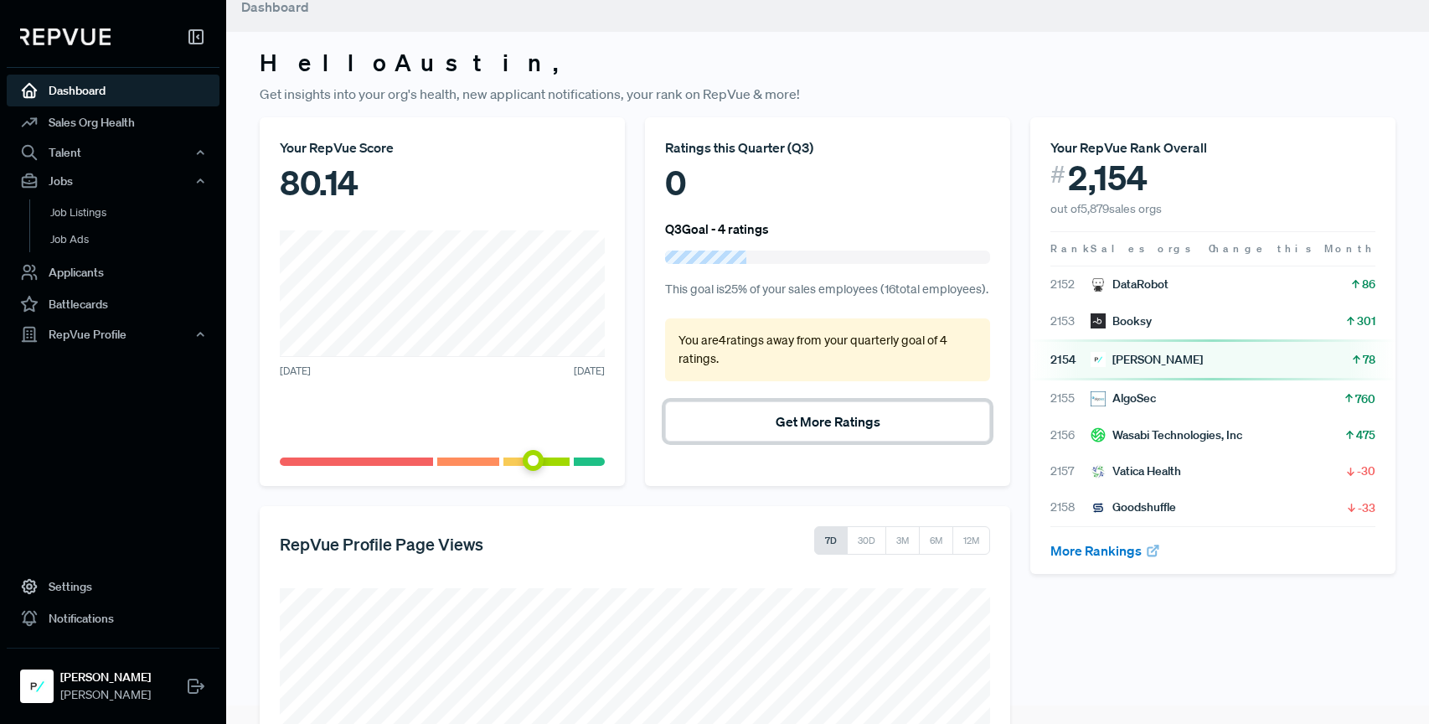
click at [796, 441] on button "Get More Ratings" at bounding box center [827, 421] width 325 height 40
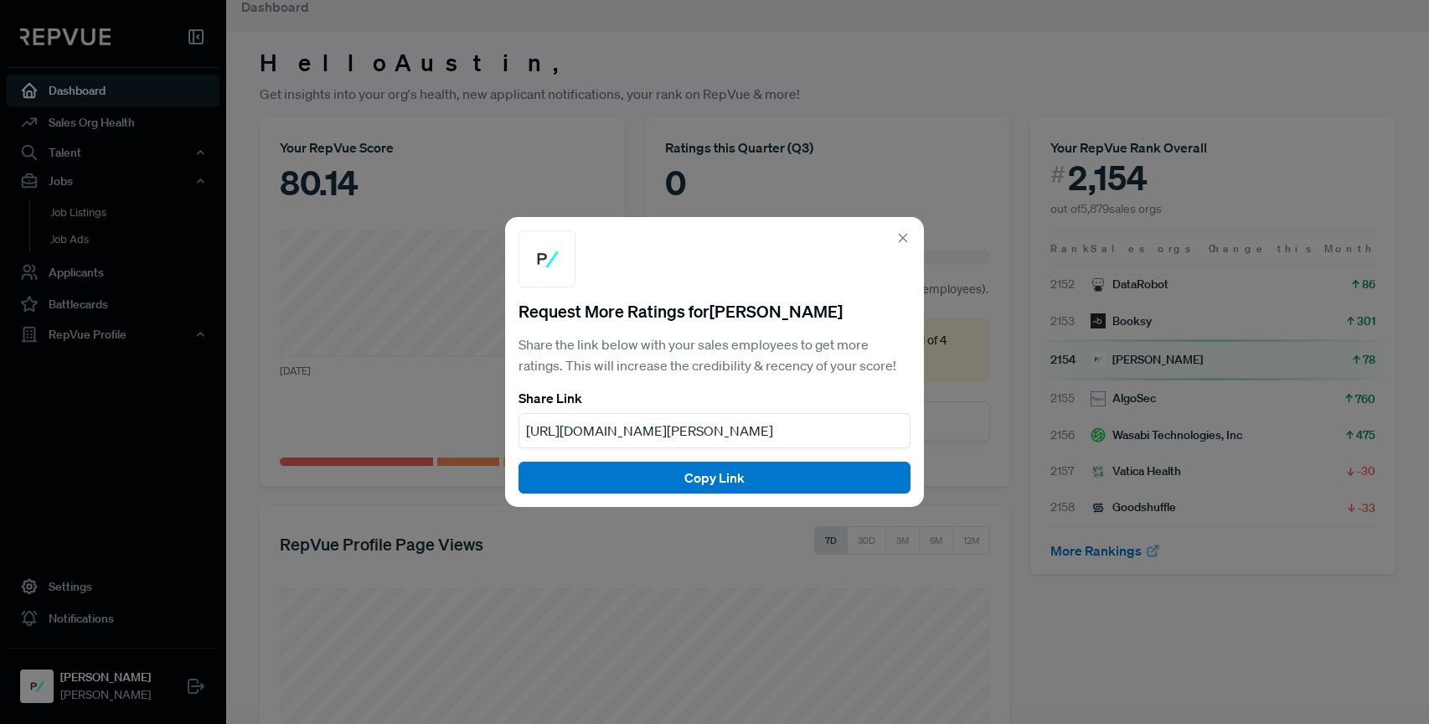
click at [893, 243] on section "Request More Ratings for Polly Share the link below with your sales employees t…" at bounding box center [714, 310] width 392 height 160
click at [899, 239] on icon at bounding box center [902, 237] width 15 height 15
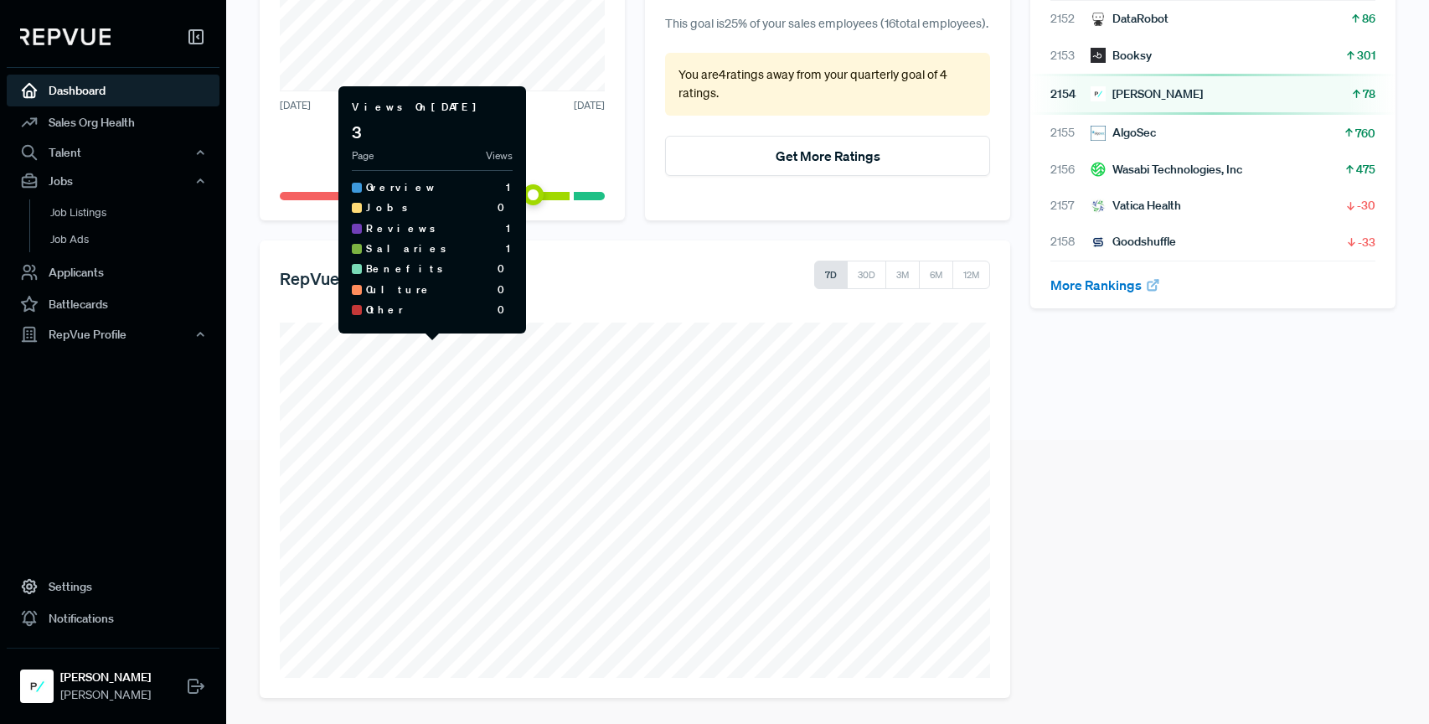
scroll to position [0, 0]
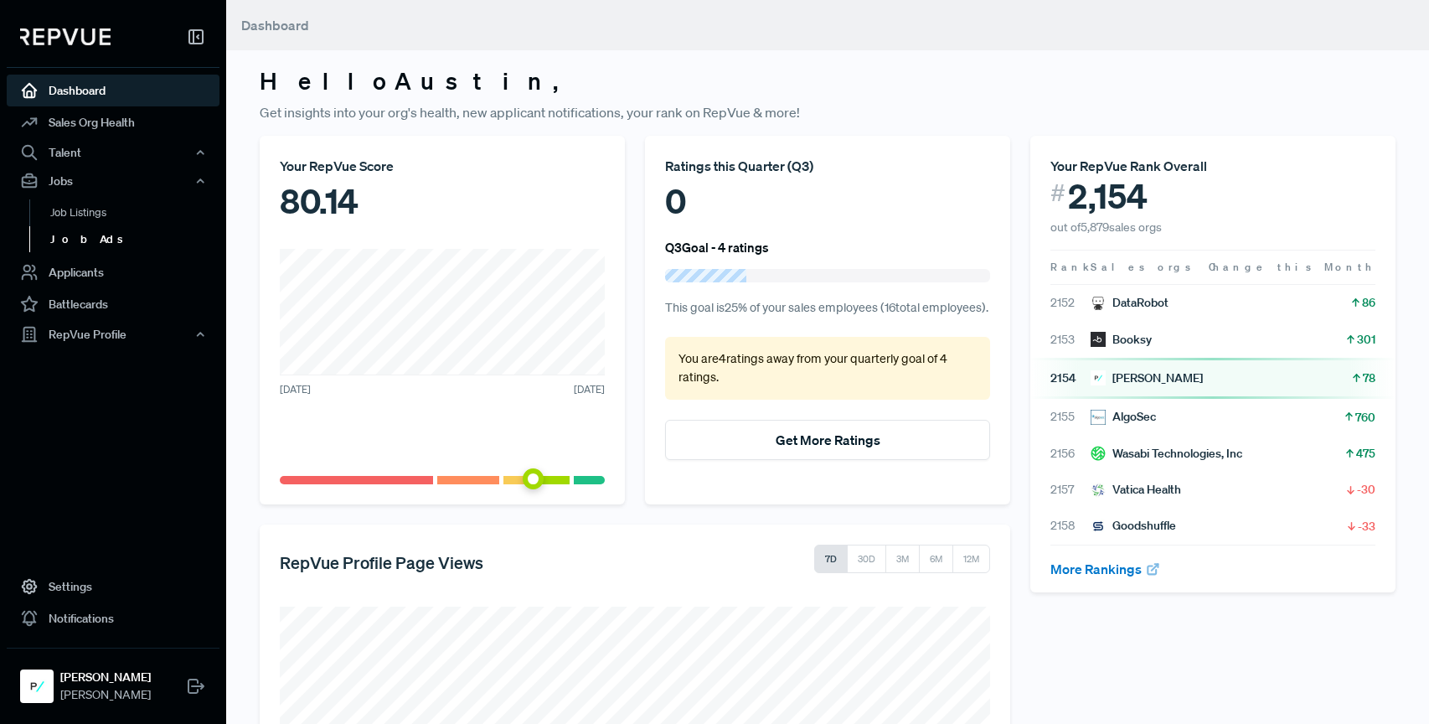
click at [86, 240] on link "Job Ads" at bounding box center [135, 239] width 213 height 27
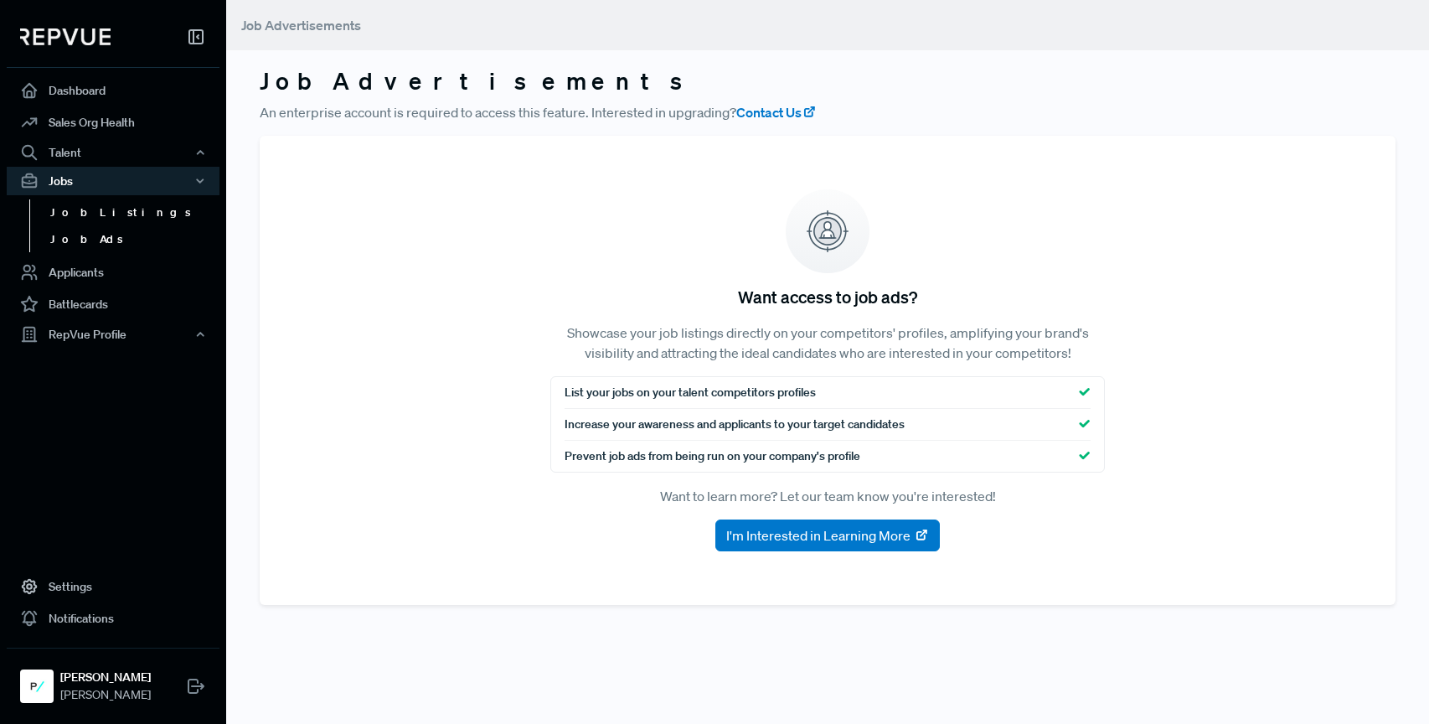
click at [112, 215] on link "Job Listings" at bounding box center [135, 212] width 213 height 27
click at [111, 215] on link "Job Listings" at bounding box center [135, 212] width 213 height 27
